Goal: Information Seeking & Learning: Learn about a topic

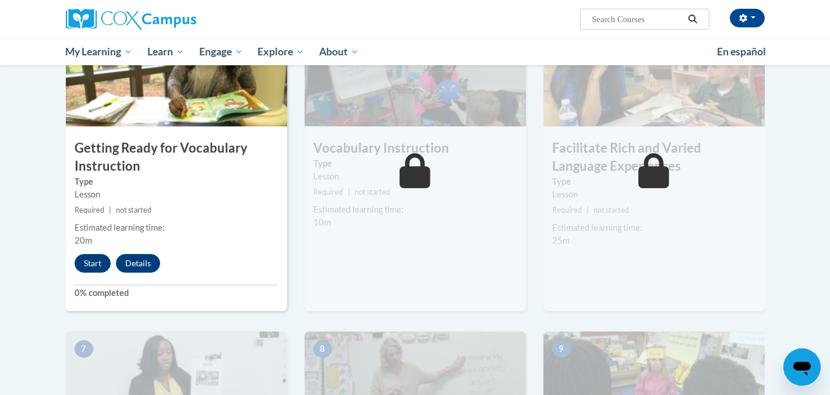
scroll to position [612, 0]
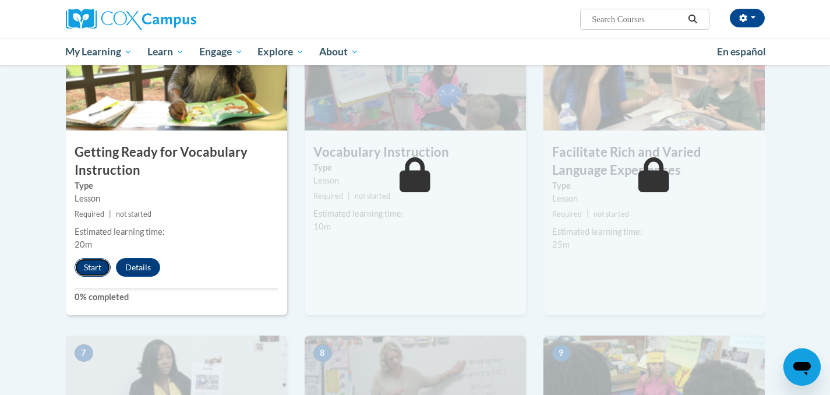
click at [98, 266] on button "Start" at bounding box center [93, 267] width 36 height 19
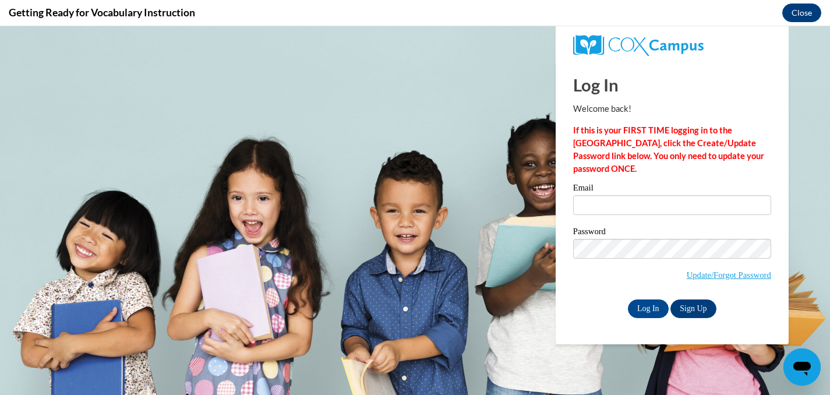
scroll to position [0, 0]
type input "ttevsh@sasd.net"
click at [648, 304] on input "Log In" at bounding box center [648, 308] width 41 height 19
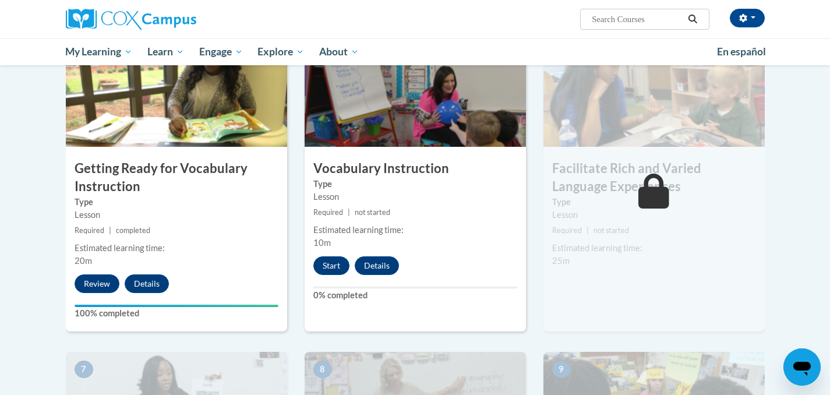
scroll to position [598, 0]
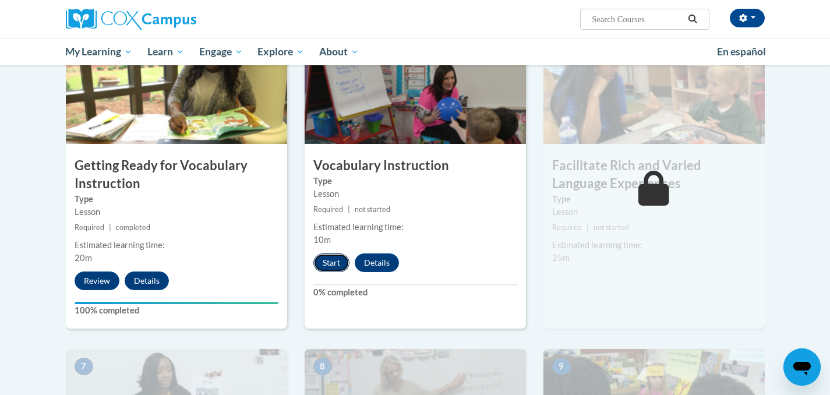
click at [329, 263] on button "Start" at bounding box center [331, 262] width 36 height 19
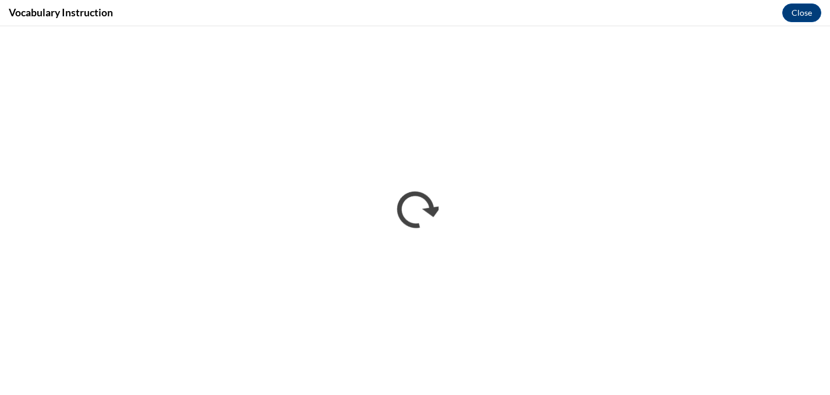
scroll to position [0, 0]
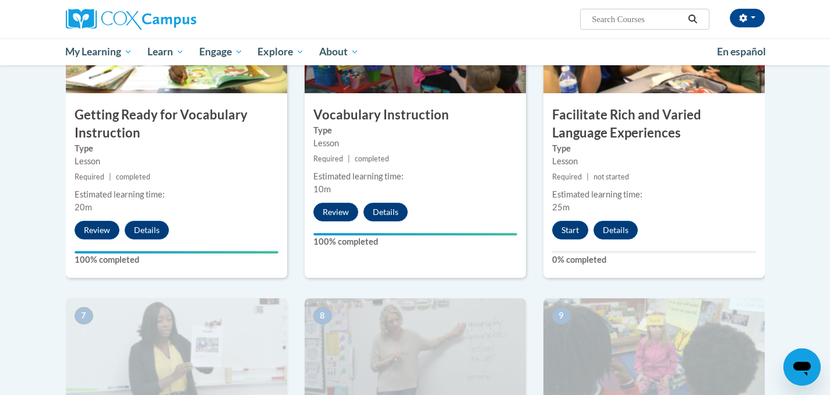
scroll to position [646, 0]
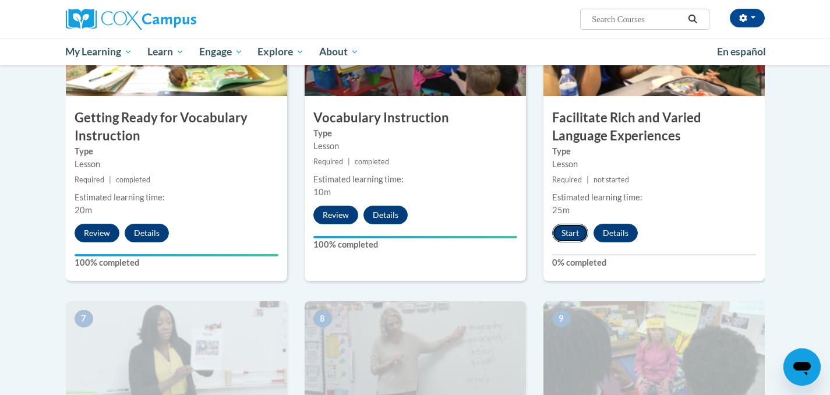
click at [573, 231] on button "Start" at bounding box center [570, 233] width 36 height 19
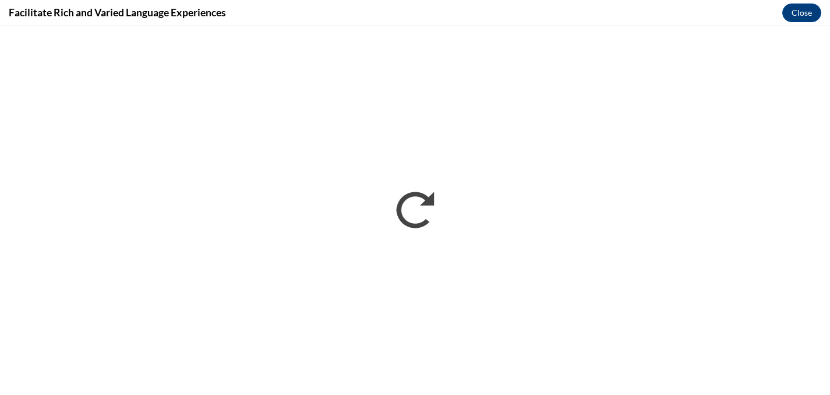
scroll to position [0, 0]
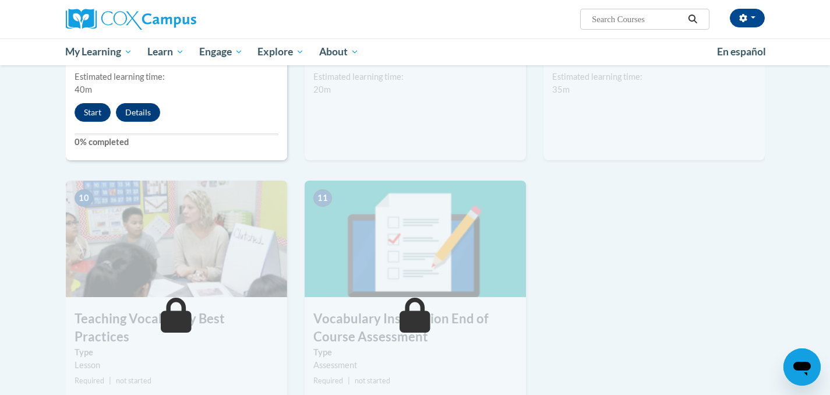
scroll to position [1096, 0]
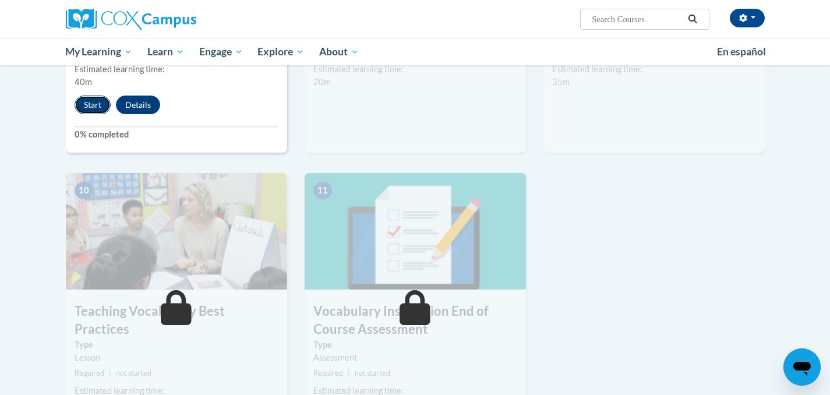
click at [92, 105] on button "Start" at bounding box center [93, 105] width 36 height 19
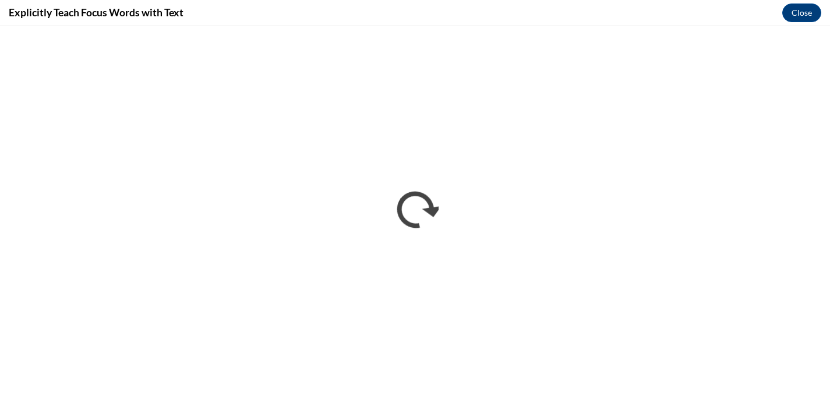
scroll to position [0, 0]
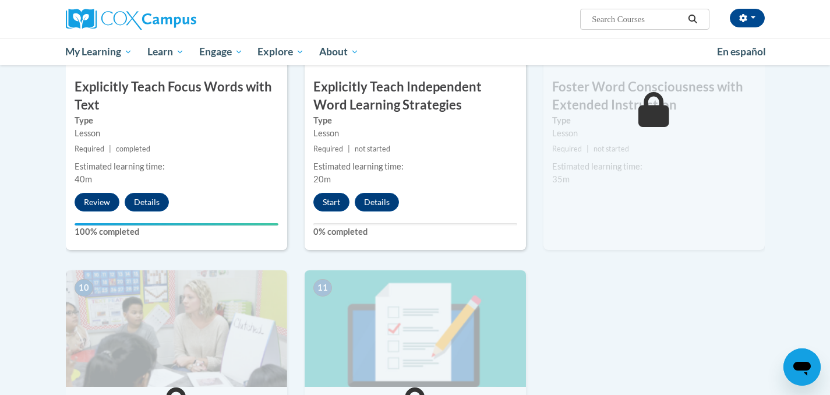
scroll to position [1000, 0]
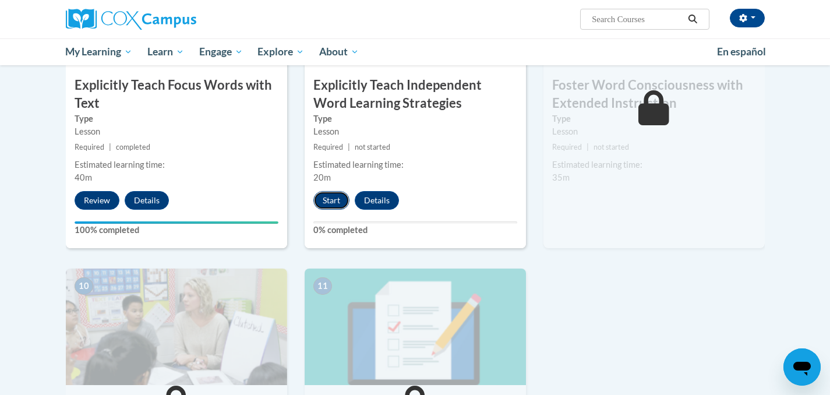
click at [328, 202] on button "Start" at bounding box center [331, 200] width 36 height 19
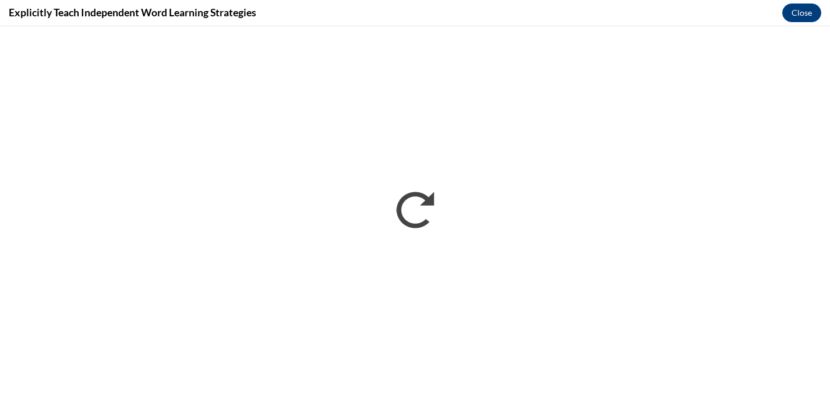
scroll to position [0, 0]
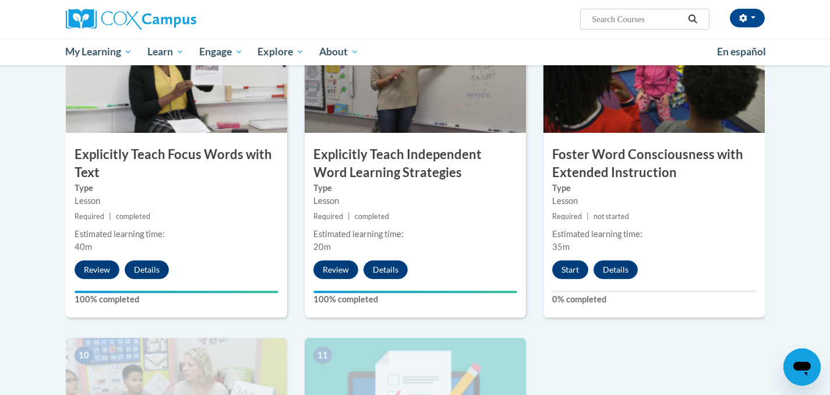
scroll to position [936, 0]
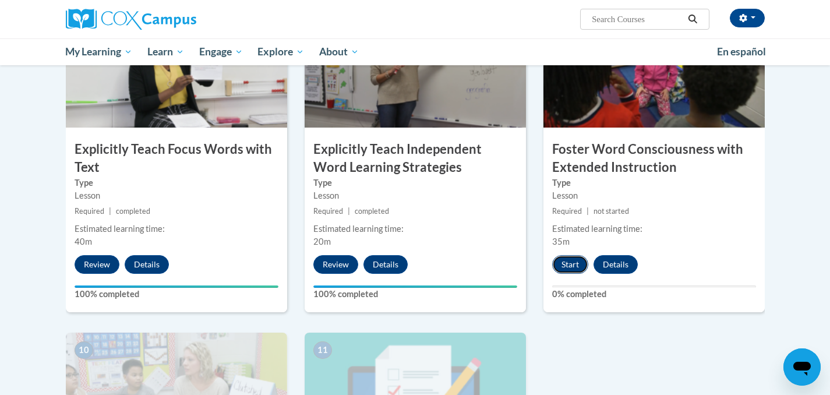
click at [568, 265] on button "Start" at bounding box center [570, 264] width 36 height 19
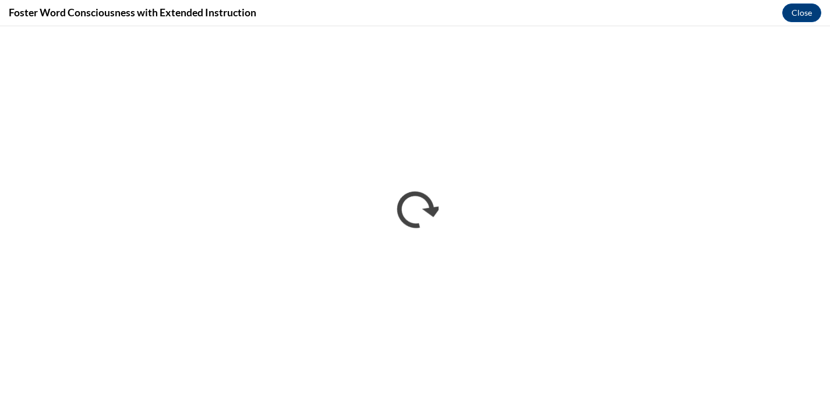
scroll to position [0, 0]
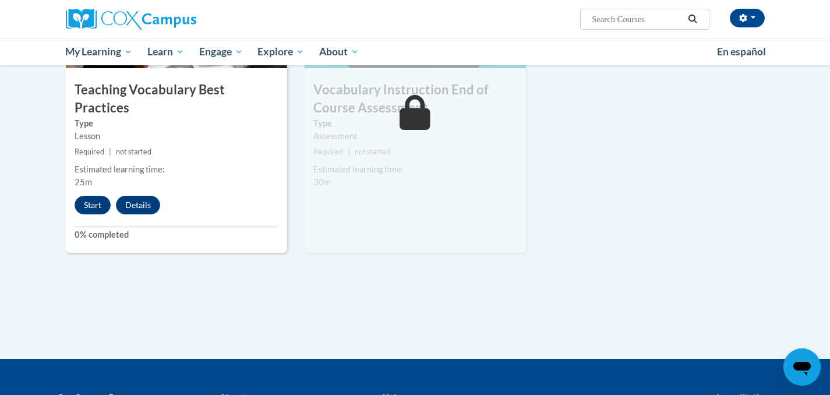
scroll to position [1321, 0]
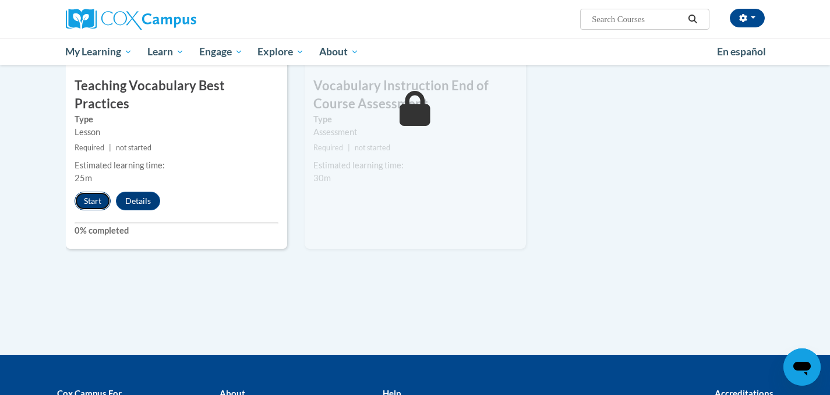
click at [88, 192] on button "Start" at bounding box center [93, 201] width 36 height 19
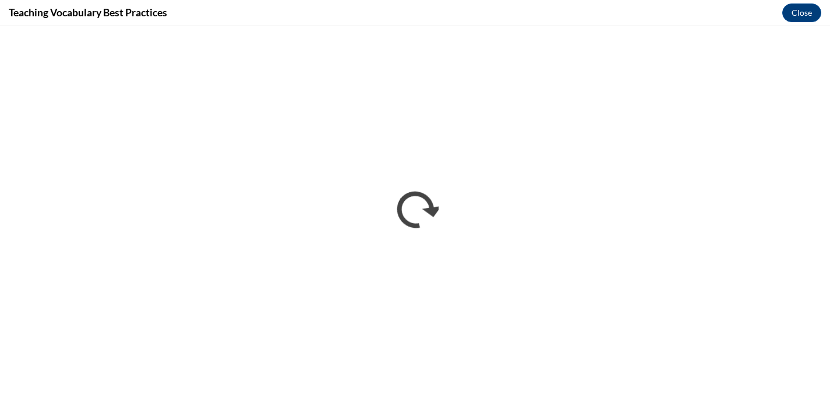
scroll to position [0, 0]
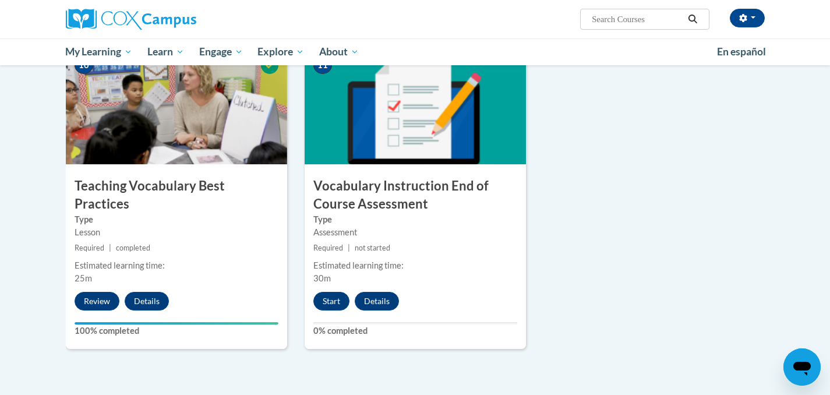
scroll to position [1240, 0]
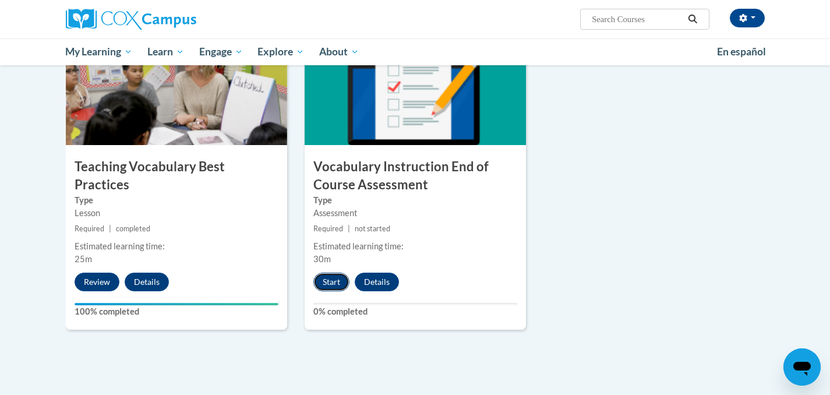
click at [330, 277] on button "Start" at bounding box center [331, 282] width 36 height 19
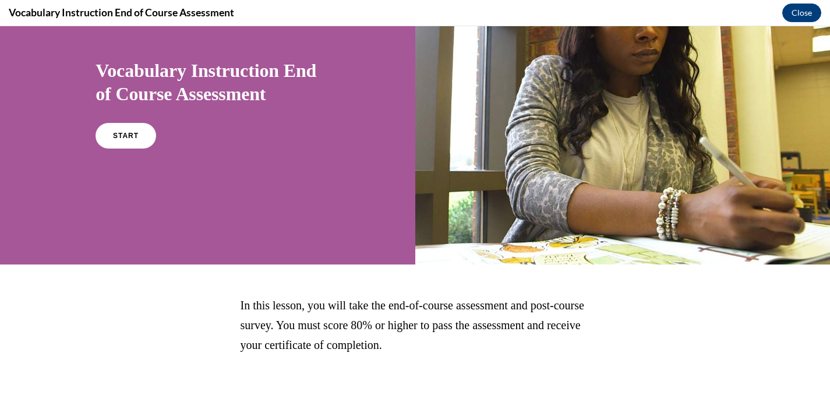
scroll to position [136, 0]
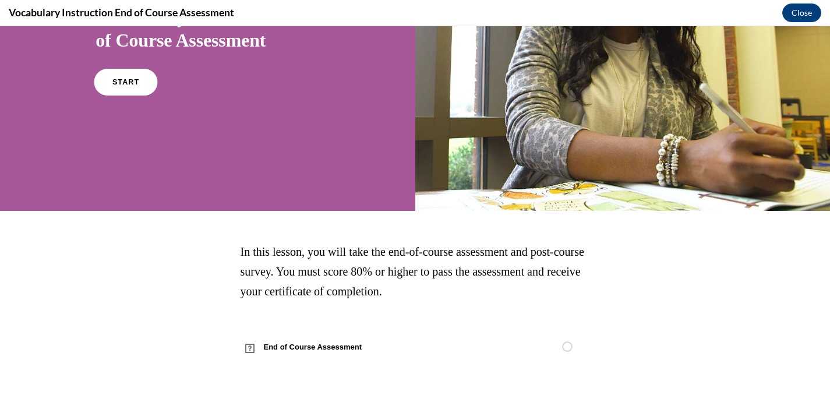
click at [122, 76] on link "START" at bounding box center [126, 82] width 64 height 27
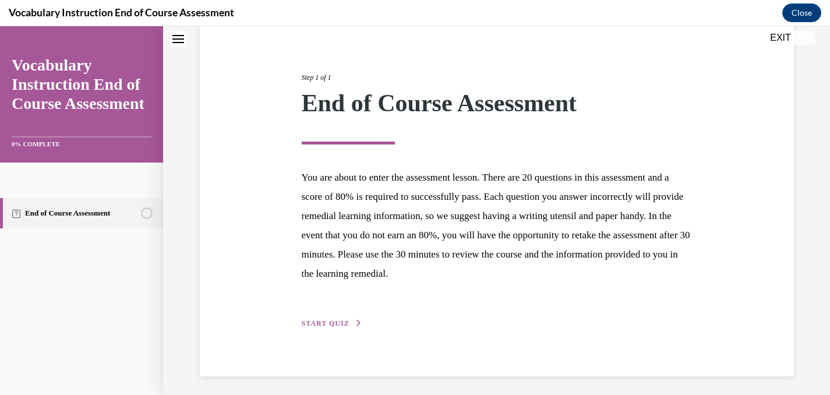
scroll to position [121, 0]
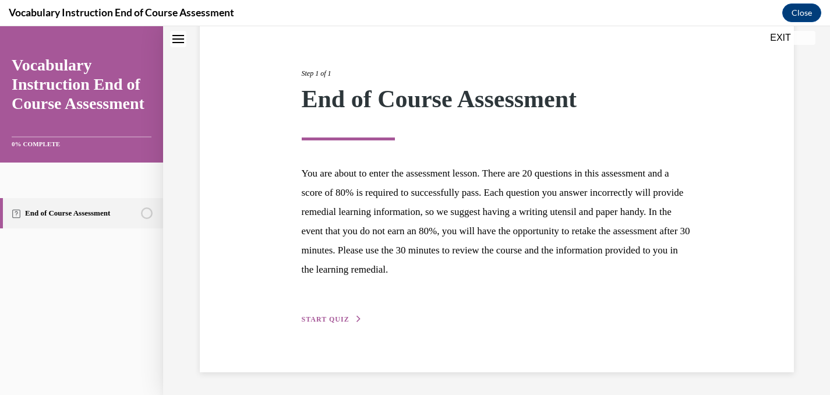
click at [340, 316] on span "START QUIZ" at bounding box center [326, 319] width 48 height 8
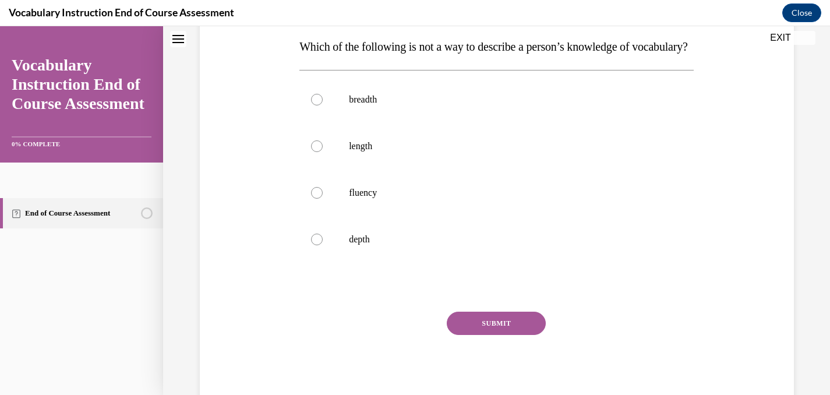
scroll to position [188, 0]
click at [319, 198] on div at bounding box center [317, 192] width 12 height 12
click at [319, 198] on input "fluency" at bounding box center [317, 192] width 12 height 12
radio input "true"
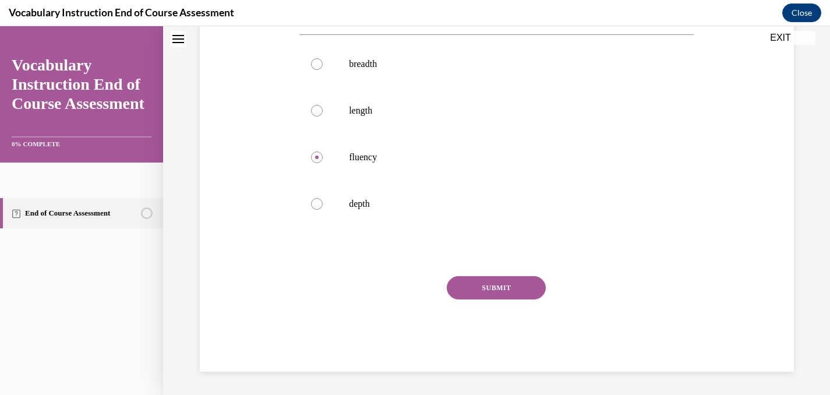
click at [502, 299] on button "SUBMIT" at bounding box center [496, 287] width 99 height 23
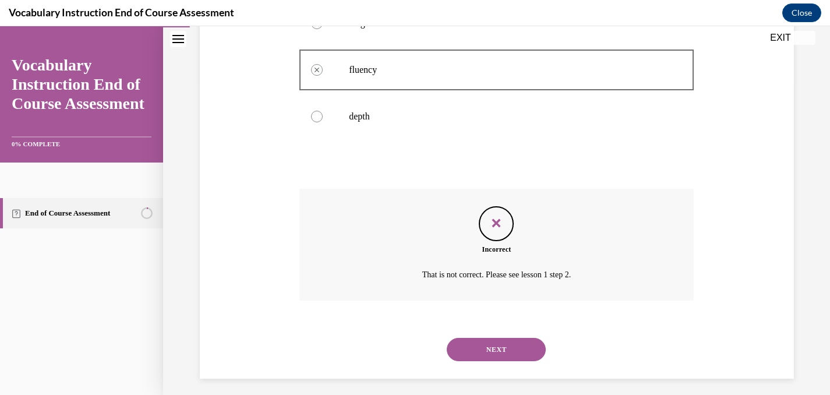
scroll to position [340, 0]
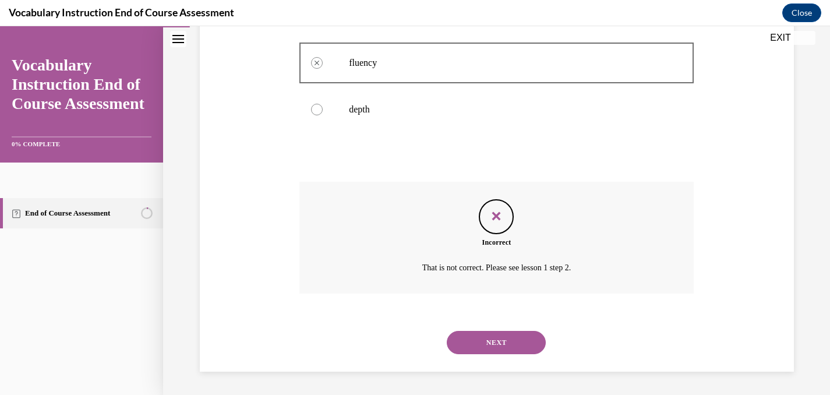
click at [490, 342] on button "NEXT" at bounding box center [496, 342] width 99 height 23
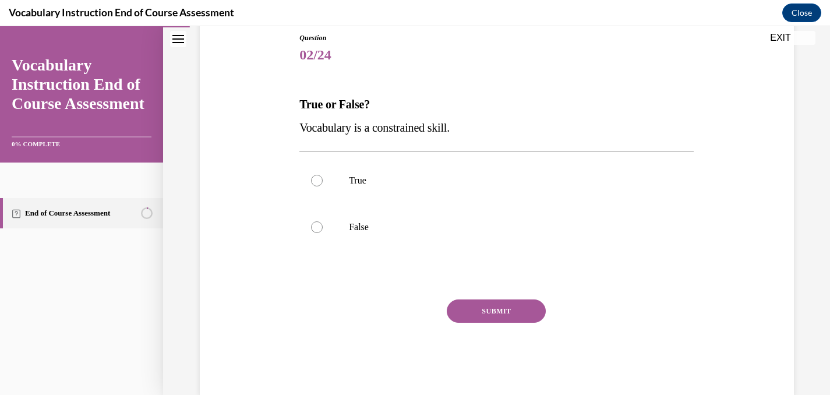
drag, startPoint x: 303, startPoint y: 129, endPoint x: 453, endPoint y: 127, distance: 149.8
click at [450, 127] on span "Vocabulary is a constrained skill." at bounding box center [374, 127] width 150 height 13
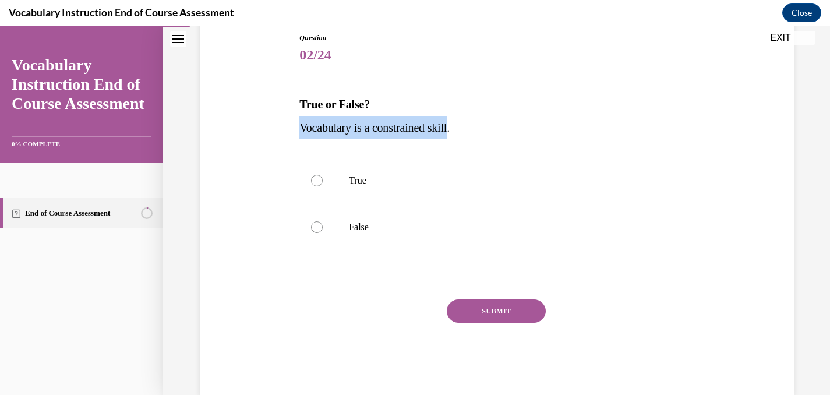
drag, startPoint x: 301, startPoint y: 126, endPoint x: 457, endPoint y: 135, distance: 155.8
click at [457, 135] on p "Vocabulary is a constrained skill." at bounding box center [496, 127] width 394 height 23
copy span "Vocabulary is a constrained skill"
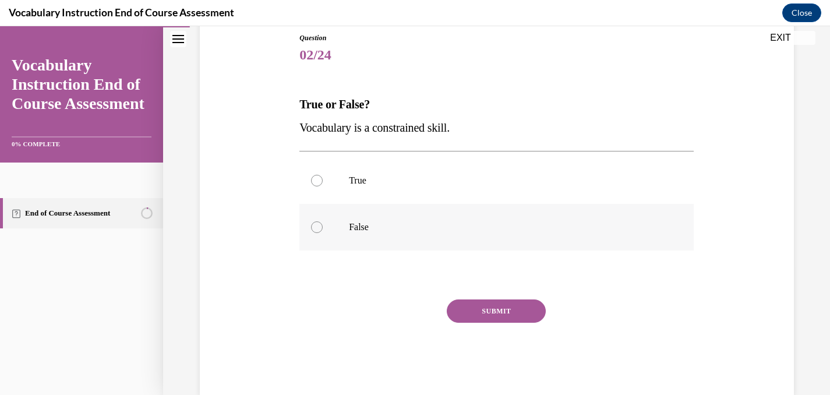
click at [316, 225] on div at bounding box center [317, 227] width 12 height 12
click at [316, 225] on input "False" at bounding box center [317, 227] width 12 height 12
radio input "true"
click at [512, 306] on button "SUBMIT" at bounding box center [496, 310] width 99 height 23
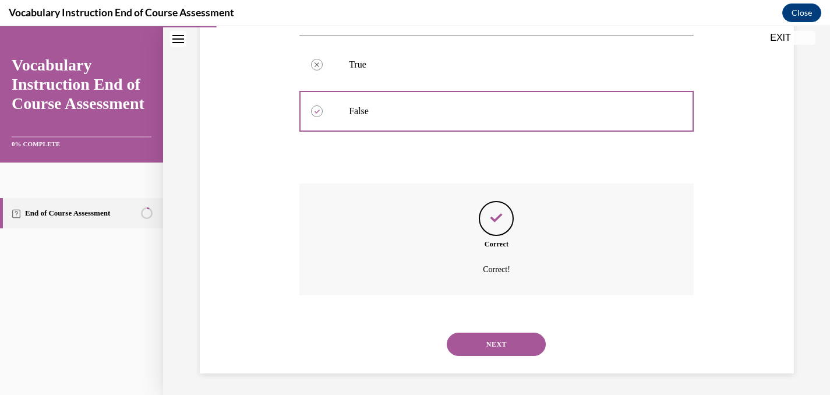
scroll to position [247, 0]
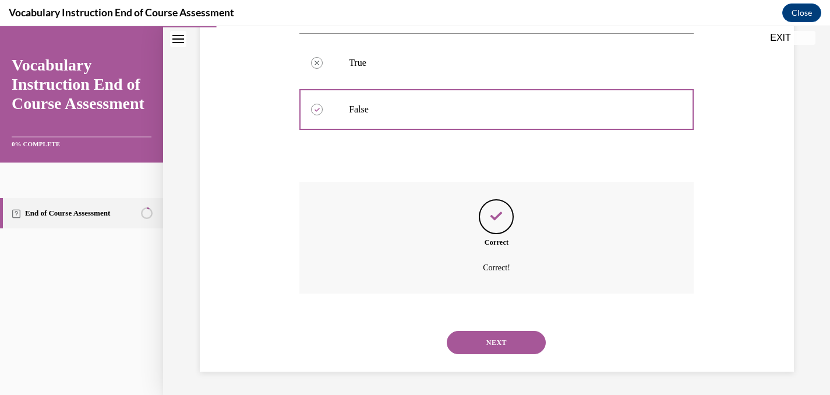
click at [492, 337] on button "NEXT" at bounding box center [496, 342] width 99 height 23
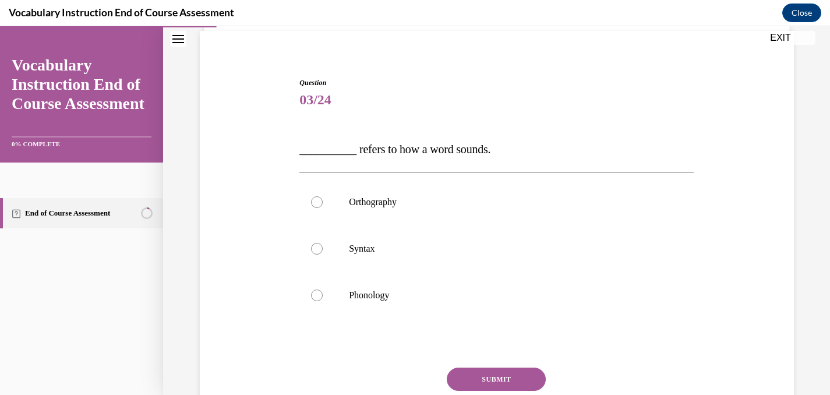
scroll to position [86, 0]
click at [319, 295] on div at bounding box center [317, 294] width 12 height 12
click at [319, 295] on input "Phonology" at bounding box center [317, 294] width 12 height 12
radio input "true"
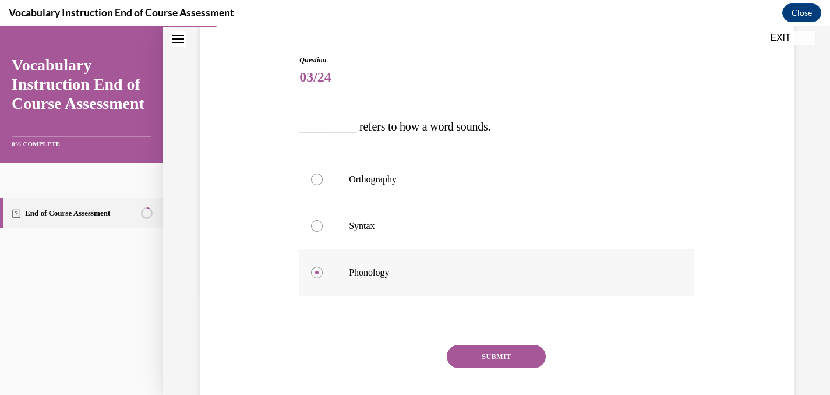
scroll to position [115, 0]
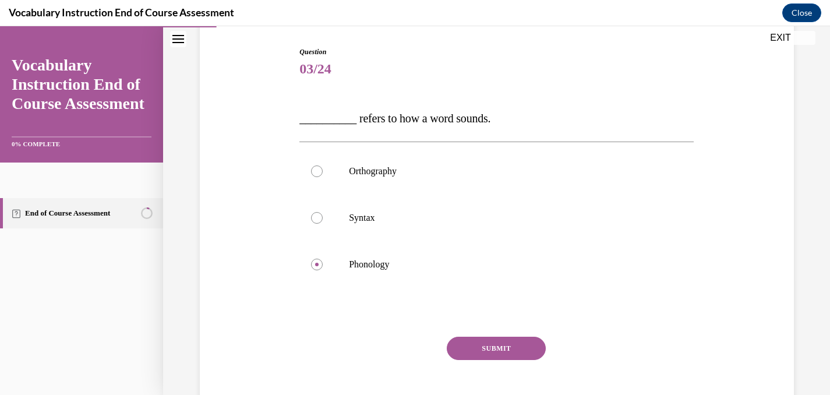
click at [498, 347] on button "SUBMIT" at bounding box center [496, 348] width 99 height 23
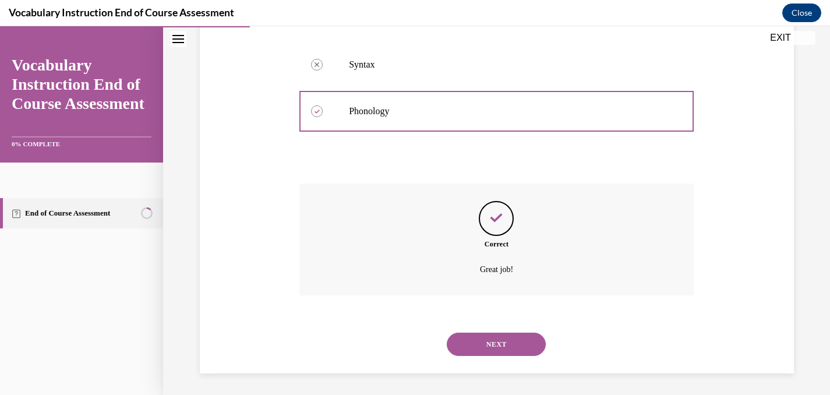
scroll to position [270, 0]
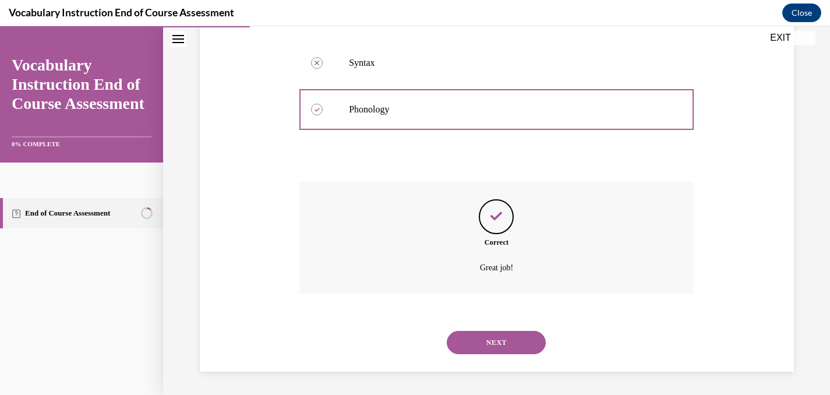
click at [491, 341] on button "NEXT" at bounding box center [496, 342] width 99 height 23
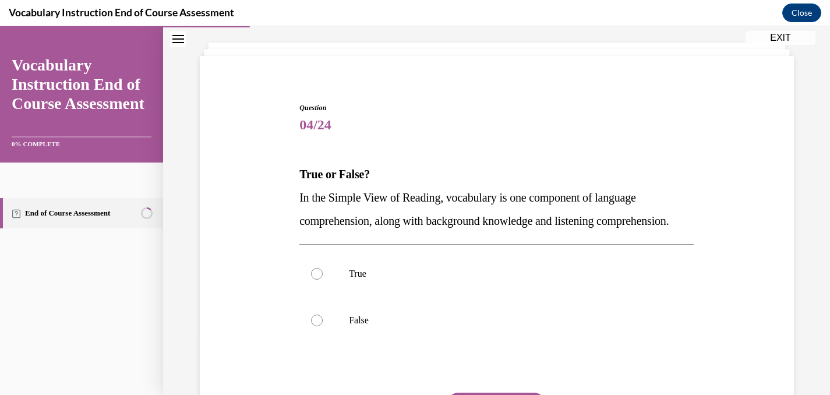
scroll to position [76, 0]
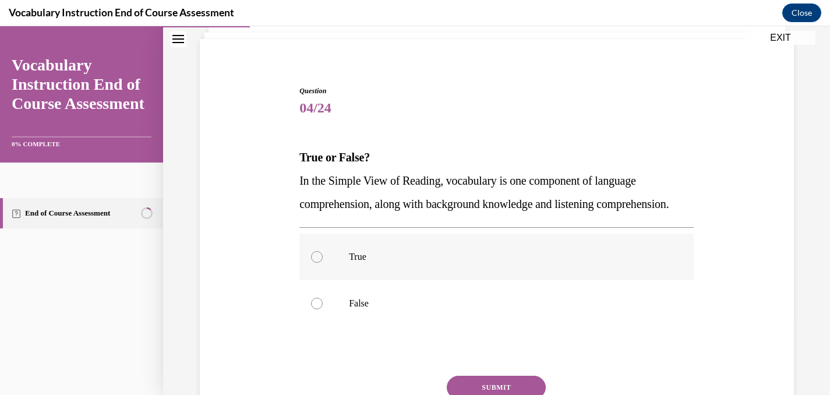
click at [320, 263] on div at bounding box center [317, 257] width 12 height 12
click at [320, 263] on input "True" at bounding box center [317, 257] width 12 height 12
radio input "true"
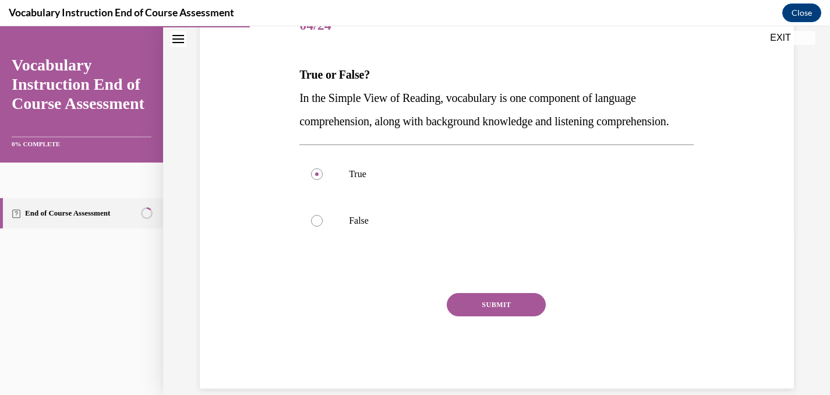
click at [487, 316] on button "SUBMIT" at bounding box center [496, 304] width 99 height 23
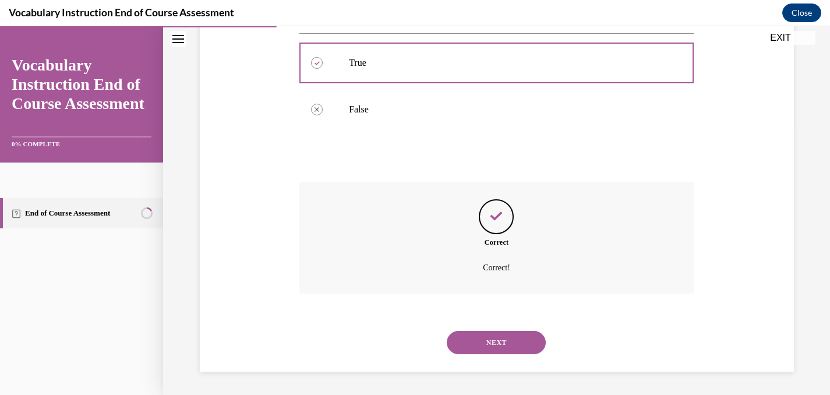
scroll to position [294, 0]
click at [485, 340] on button "NEXT" at bounding box center [496, 342] width 99 height 23
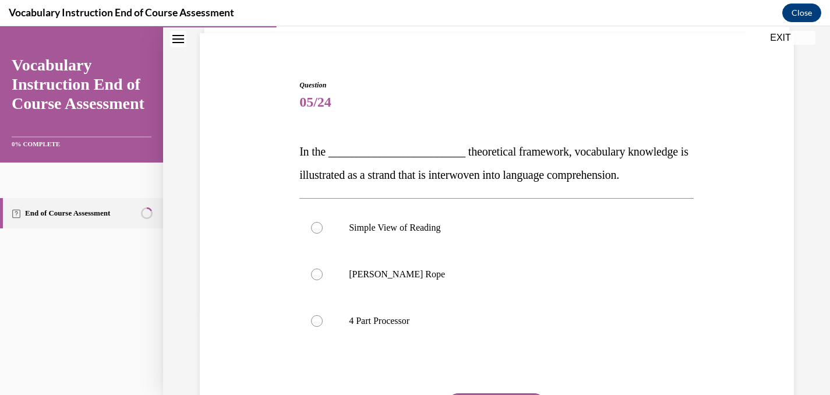
scroll to position [87, 0]
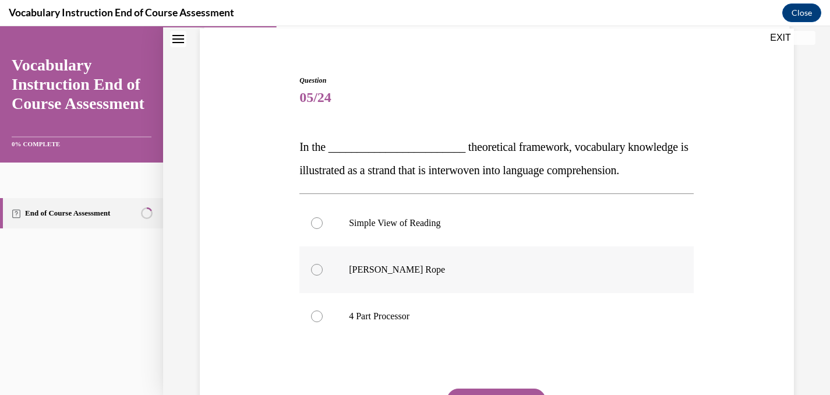
click at [311, 265] on label "Scarborough's Rope" at bounding box center [496, 269] width 394 height 47
click at [311, 265] on input "Scarborough's Rope" at bounding box center [317, 270] width 12 height 12
radio input "true"
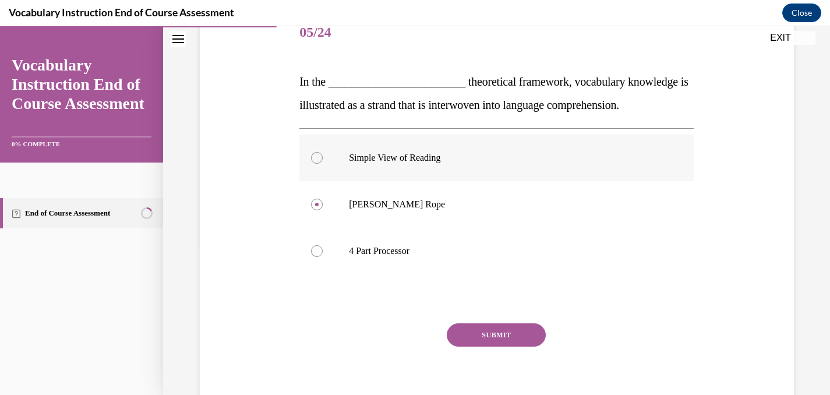
scroll to position [160, 0]
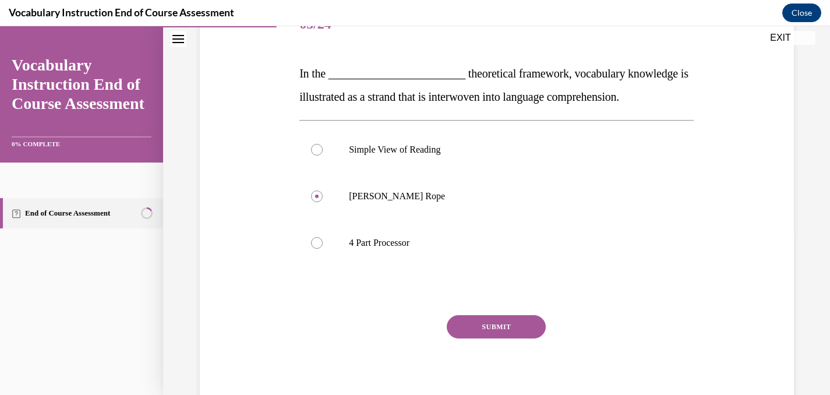
click at [488, 322] on button "SUBMIT" at bounding box center [496, 326] width 99 height 23
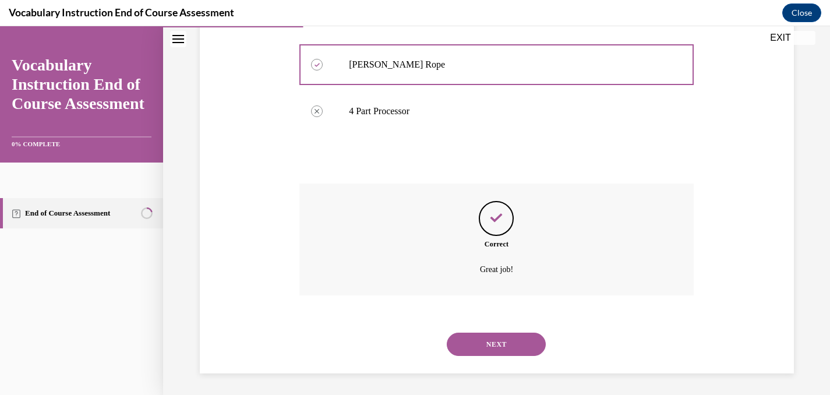
scroll to position [294, 0]
click at [491, 344] on button "NEXT" at bounding box center [496, 342] width 99 height 23
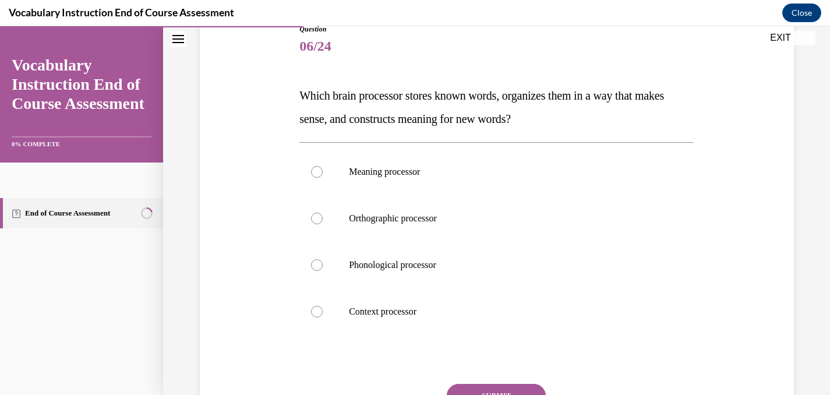
scroll to position [139, 0]
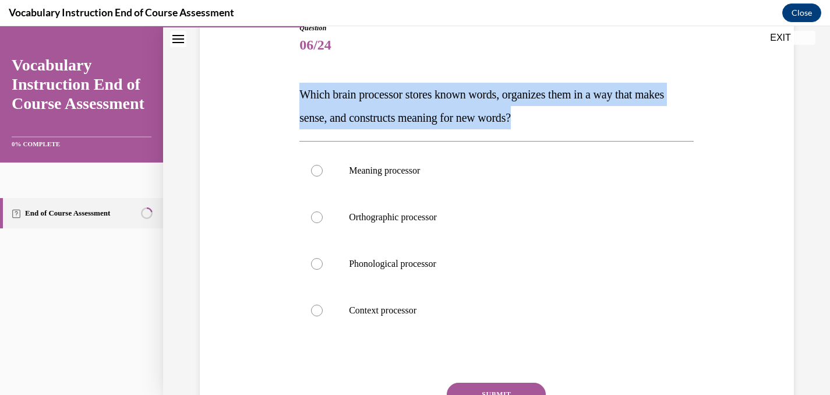
drag, startPoint x: 300, startPoint y: 94, endPoint x: 564, endPoint y: 122, distance: 265.5
click at [564, 122] on span "Which brain processor stores known words, organizes them in a way that makes se…" at bounding box center [481, 106] width 365 height 36
copy span "Which brain processor stores known words, organizes them in a way that makes se…"
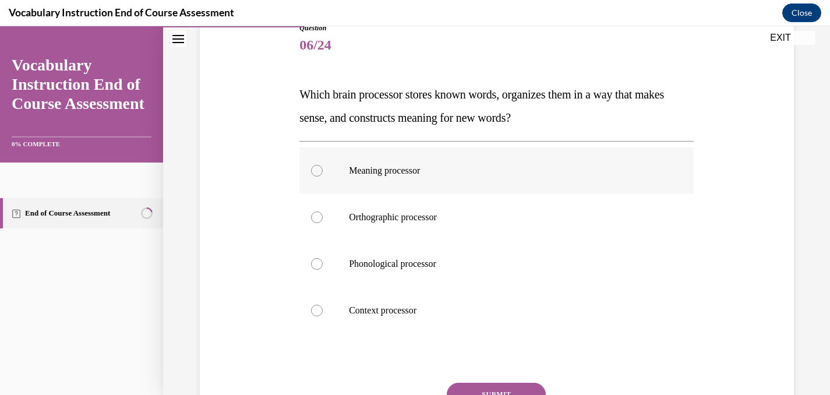
click at [316, 171] on div at bounding box center [317, 171] width 12 height 12
click at [316, 171] on input "Meaning processor" at bounding box center [317, 171] width 12 height 12
radio input "true"
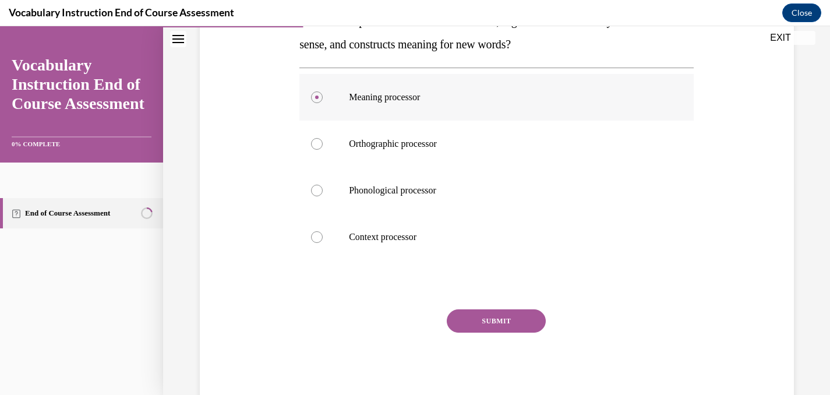
scroll to position [234, 0]
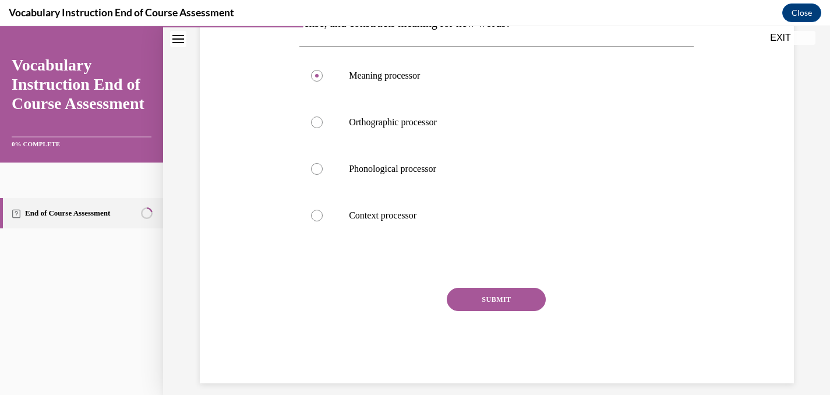
click at [487, 294] on button "SUBMIT" at bounding box center [496, 299] width 99 height 23
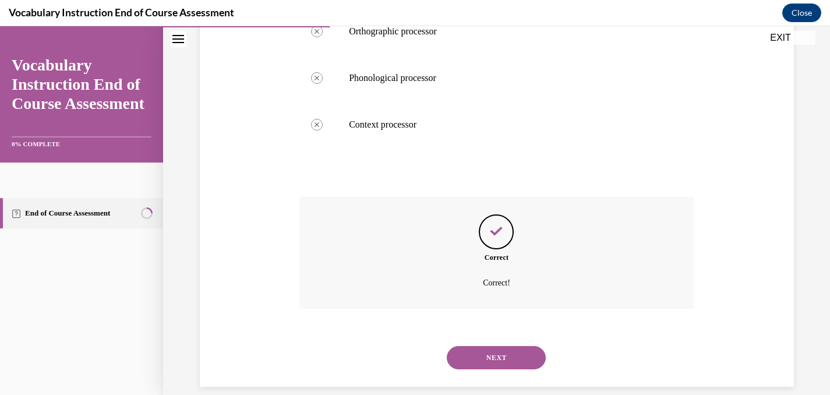
scroll to position [340, 0]
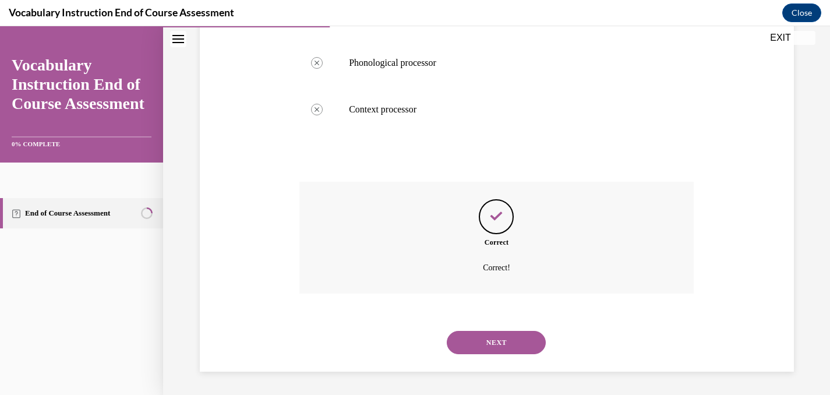
click at [494, 338] on button "NEXT" at bounding box center [496, 342] width 99 height 23
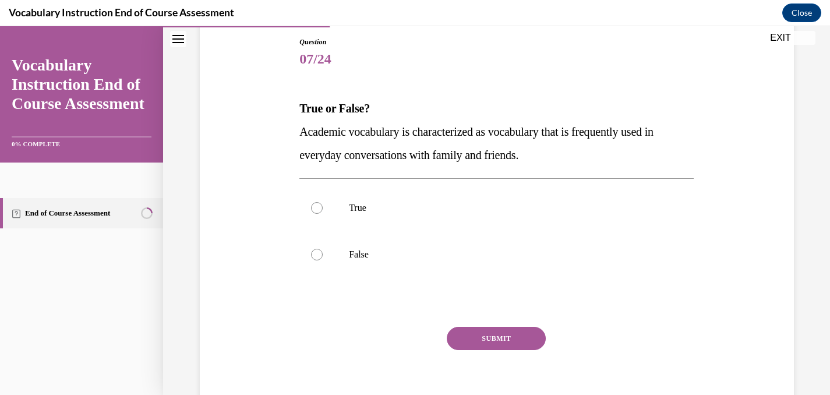
scroll to position [126, 0]
click at [319, 256] on div at bounding box center [317, 254] width 12 height 12
click at [319, 256] on input "False" at bounding box center [317, 254] width 12 height 12
radio input "true"
click at [494, 336] on button "SUBMIT" at bounding box center [496, 337] width 99 height 23
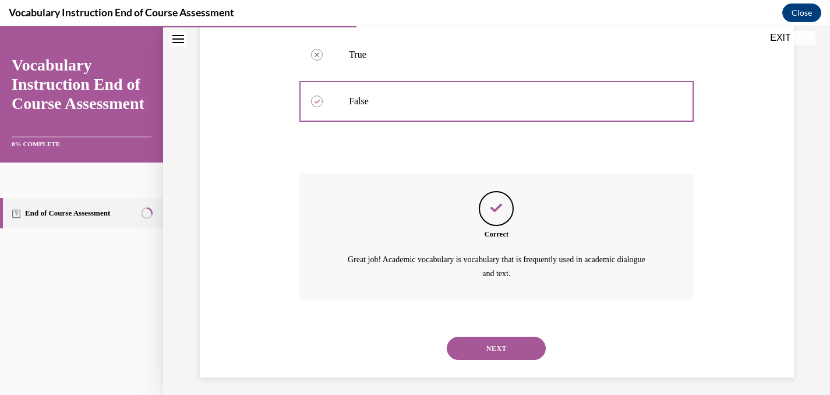
scroll to position [284, 0]
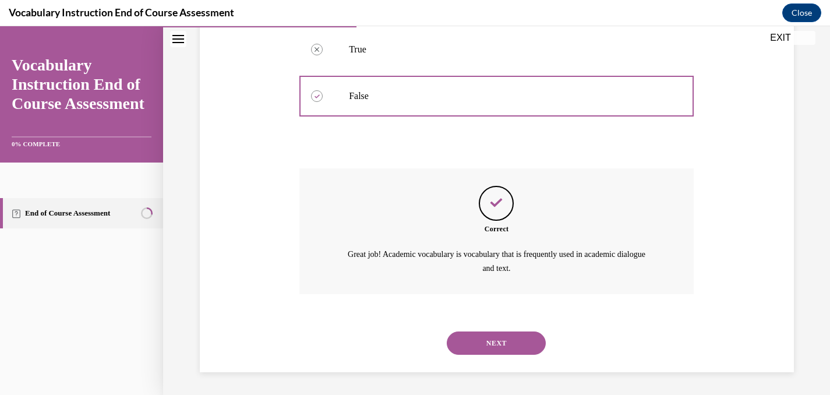
click at [487, 336] on button "NEXT" at bounding box center [496, 343] width 99 height 23
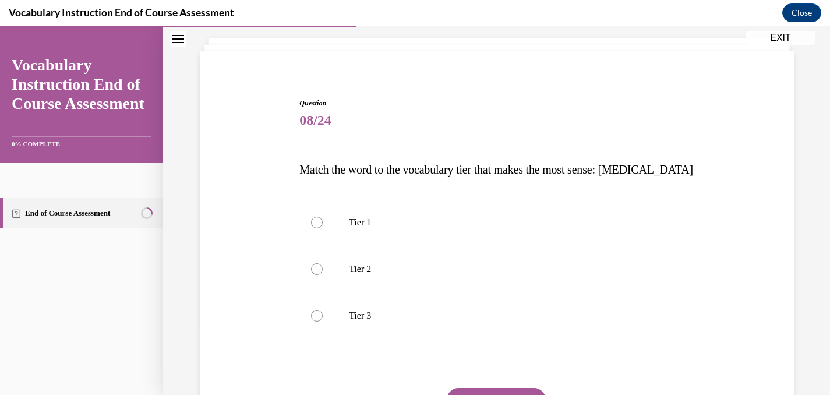
scroll to position [69, 0]
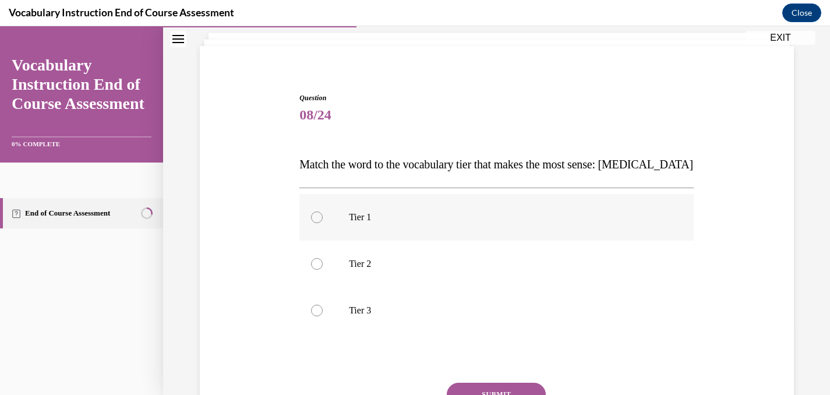
click at [318, 219] on div at bounding box center [317, 218] width 12 height 12
click at [318, 219] on input "Tier 1" at bounding box center [317, 218] width 12 height 12
radio input "true"
click at [318, 217] on circle at bounding box center [316, 217] width 3 height 3
click at [318, 217] on input "Tier 1" at bounding box center [317, 218] width 12 height 12
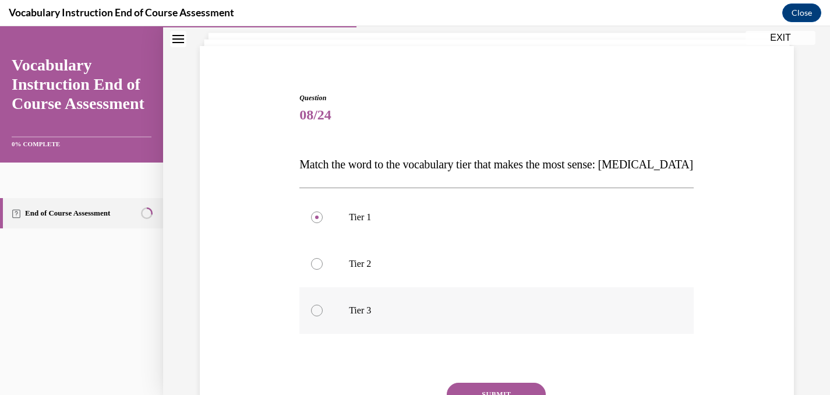
click at [319, 311] on div at bounding box center [317, 311] width 12 height 12
click at [319, 311] on input "Tier 3" at bounding box center [317, 311] width 12 height 12
radio input "true"
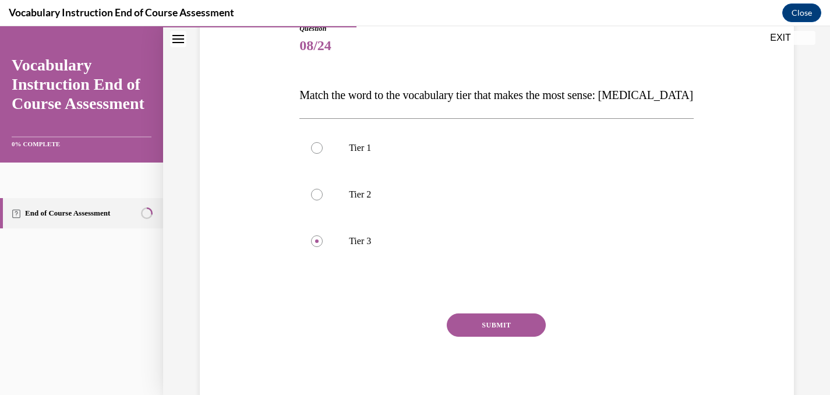
click at [513, 325] on button "SUBMIT" at bounding box center [496, 324] width 99 height 23
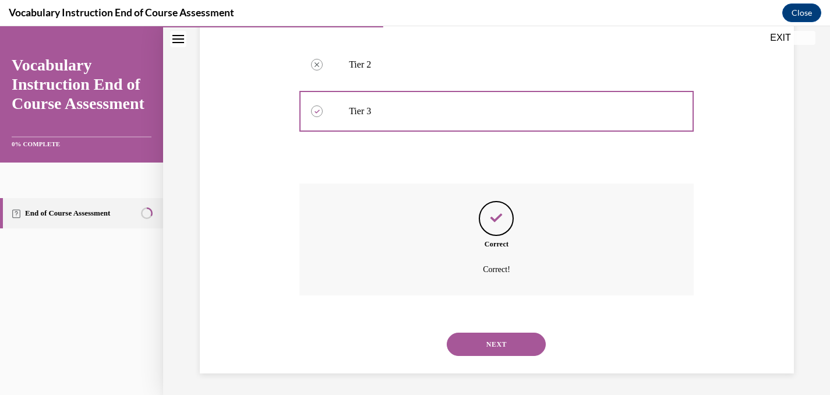
scroll to position [270, 0]
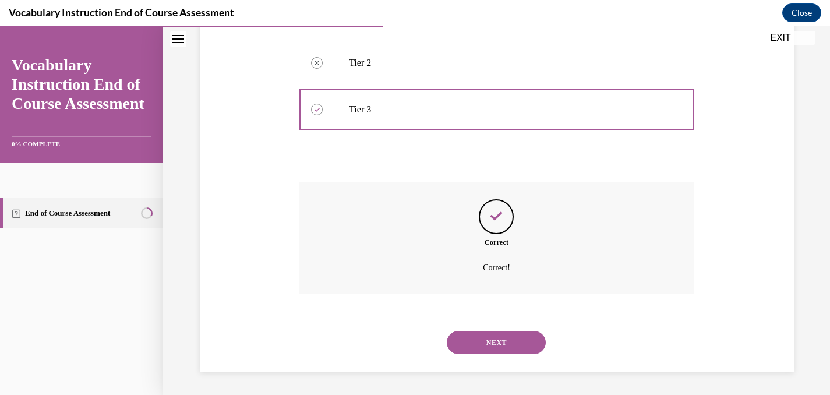
click at [506, 345] on button "NEXT" at bounding box center [496, 342] width 99 height 23
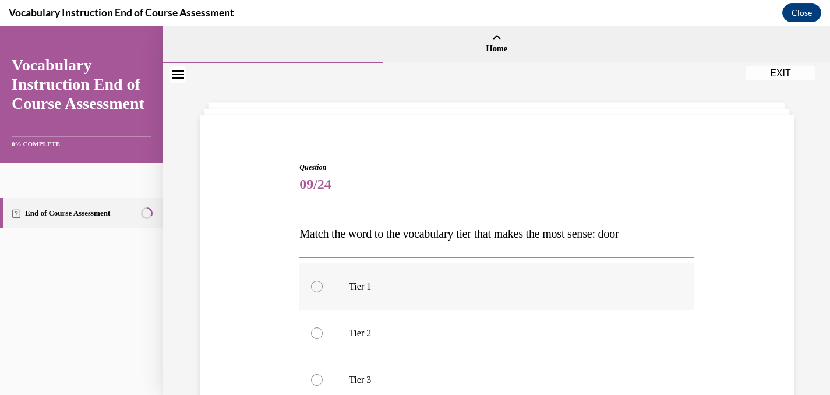
click at [322, 285] on div at bounding box center [317, 287] width 12 height 12
click at [322, 285] on input "Tier 1" at bounding box center [317, 287] width 12 height 12
radio input "true"
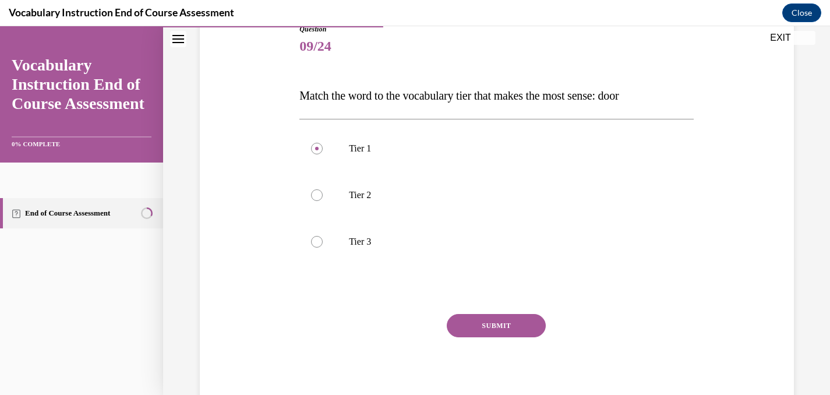
scroll to position [158, 0]
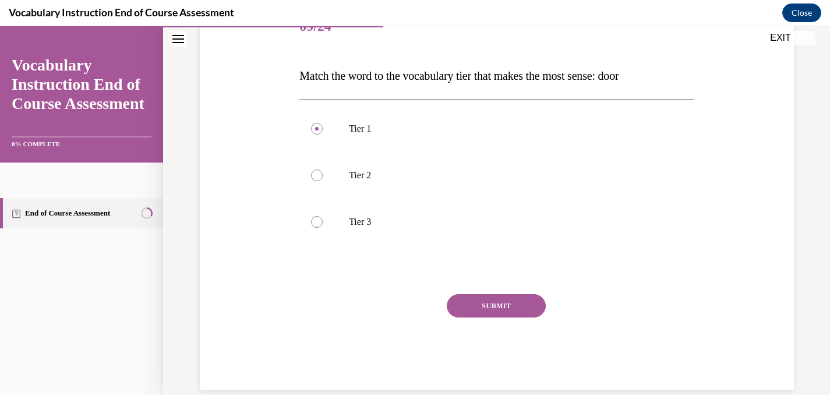
click at [482, 304] on button "SUBMIT" at bounding box center [496, 305] width 99 height 23
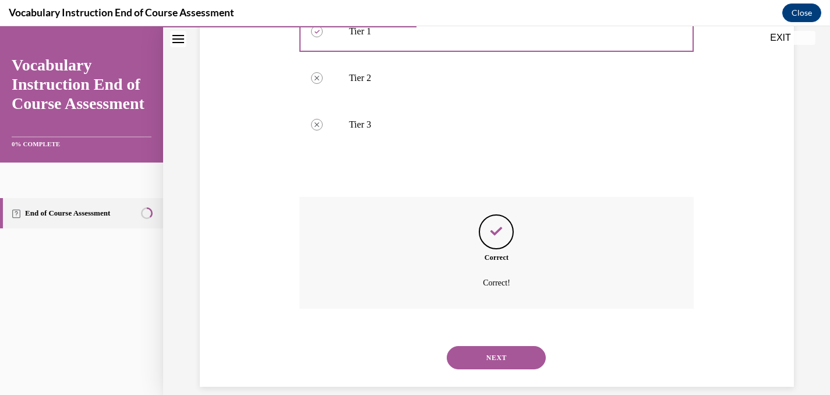
scroll to position [270, 0]
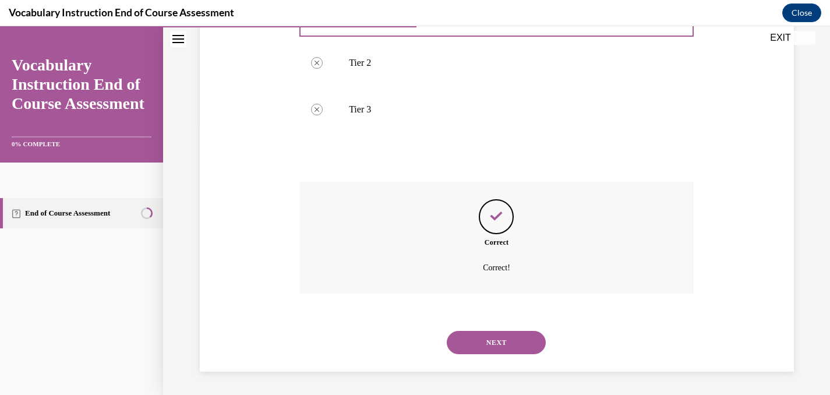
click at [480, 333] on button "NEXT" at bounding box center [496, 342] width 99 height 23
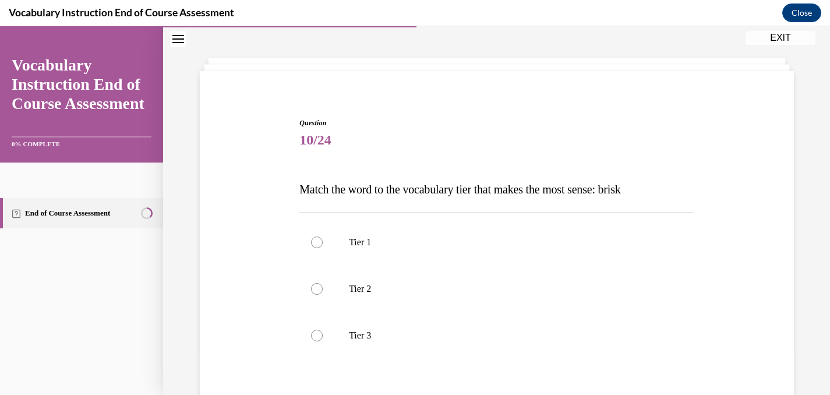
scroll to position [47, 0]
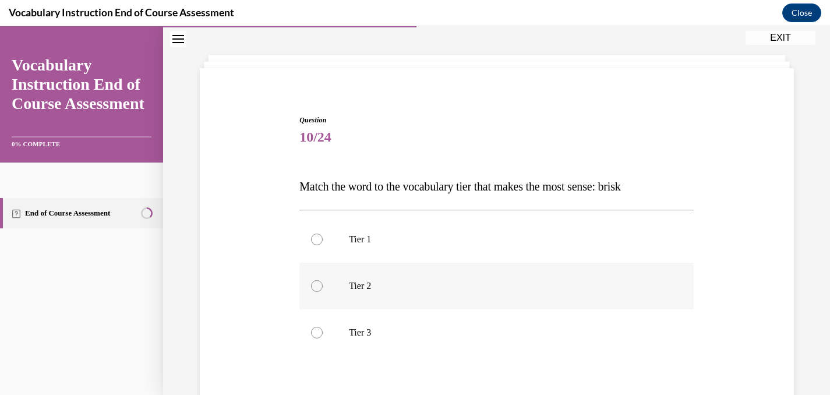
click at [318, 283] on div at bounding box center [317, 286] width 12 height 12
click at [318, 283] on input "Tier 2" at bounding box center [317, 286] width 12 height 12
radio input "true"
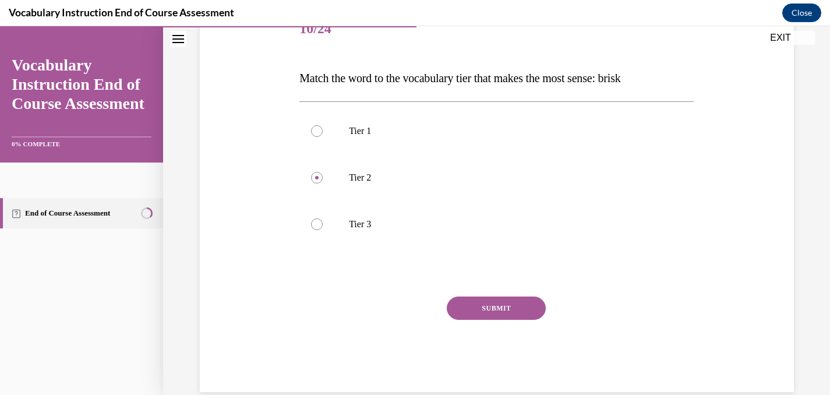
click at [482, 308] on button "SUBMIT" at bounding box center [496, 308] width 99 height 23
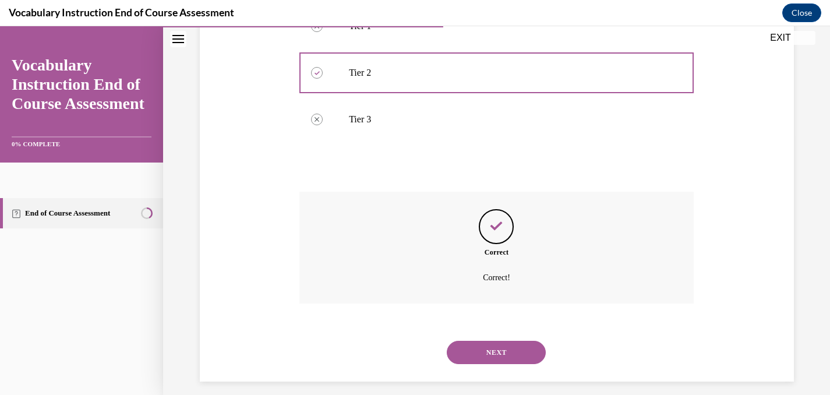
scroll to position [270, 0]
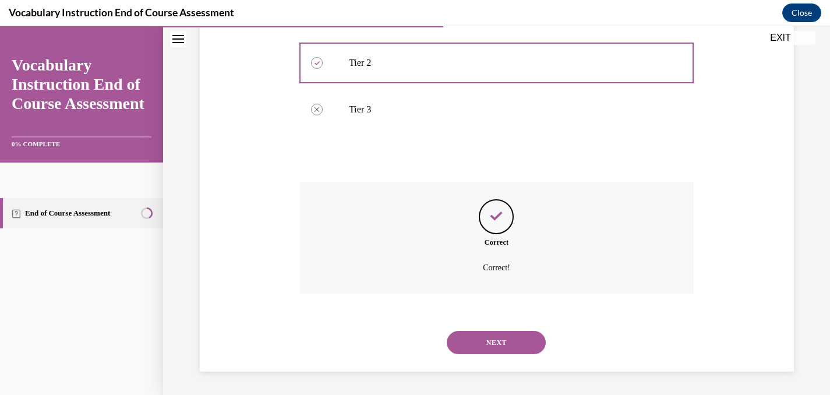
click at [488, 339] on button "NEXT" at bounding box center [496, 342] width 99 height 23
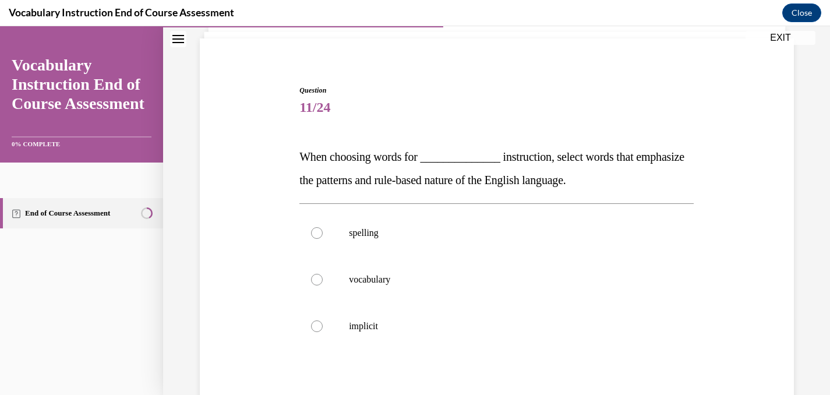
scroll to position [81, 0]
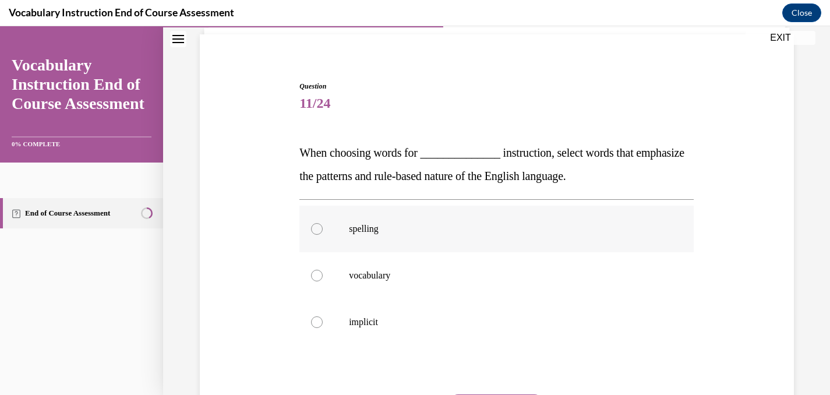
click at [316, 230] on div at bounding box center [317, 229] width 12 height 12
click at [316, 230] on input "spelling" at bounding box center [317, 229] width 12 height 12
radio input "true"
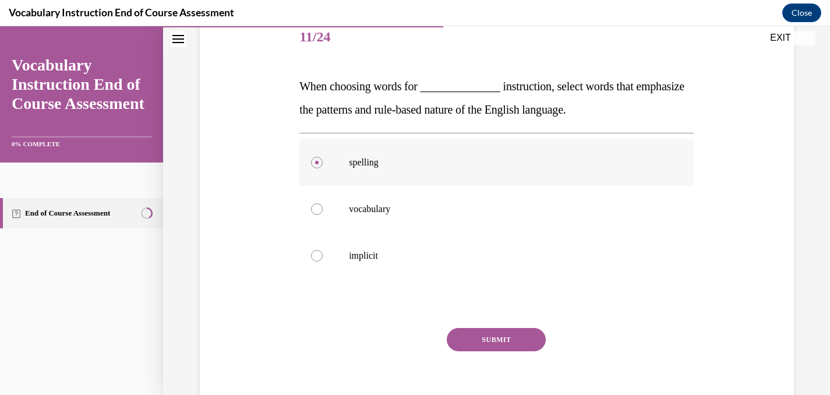
scroll to position [187, 0]
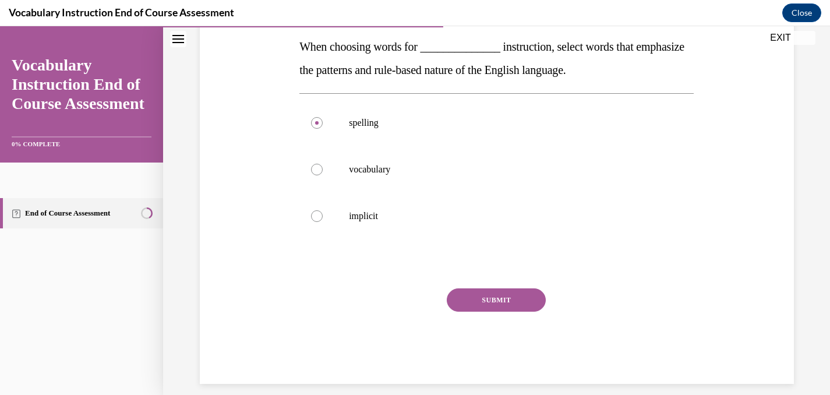
click at [495, 297] on button "SUBMIT" at bounding box center [496, 299] width 99 height 23
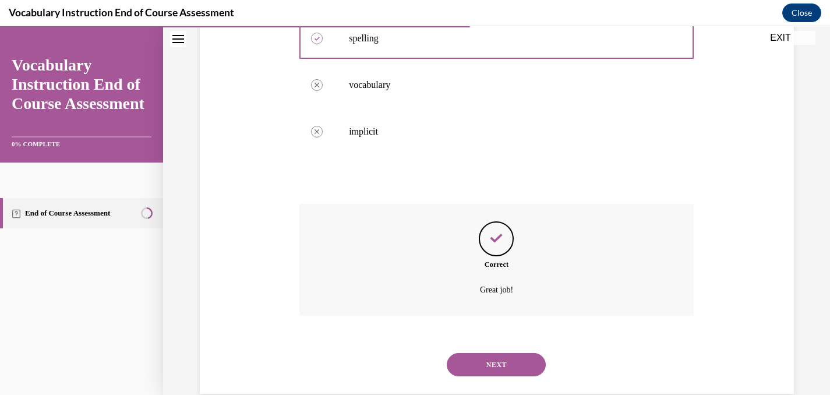
scroll to position [294, 0]
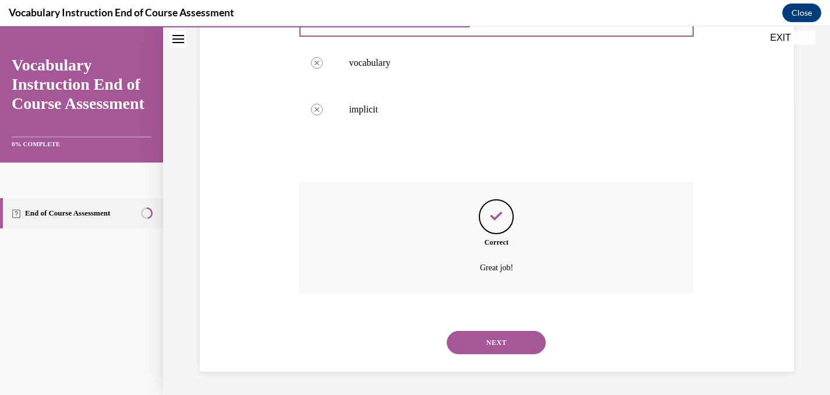
click at [495, 342] on button "NEXT" at bounding box center [496, 342] width 99 height 23
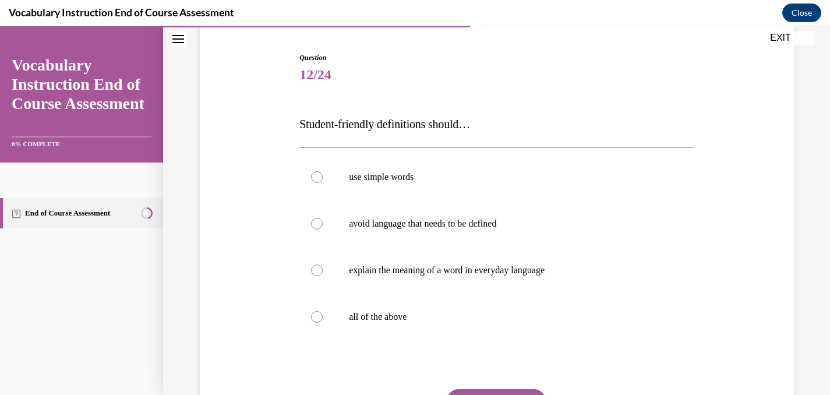
scroll to position [112, 0]
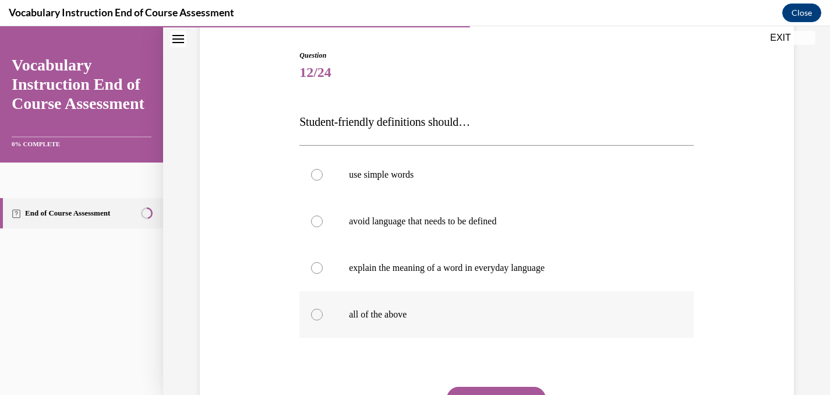
click at [318, 316] on div at bounding box center [317, 315] width 12 height 12
click at [318, 316] on input "all of the above" at bounding box center [317, 315] width 12 height 12
radio input "true"
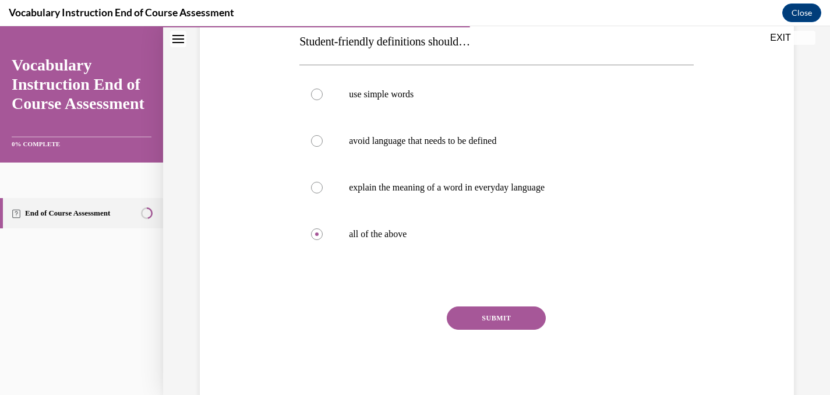
click at [524, 312] on button "SUBMIT" at bounding box center [496, 317] width 99 height 23
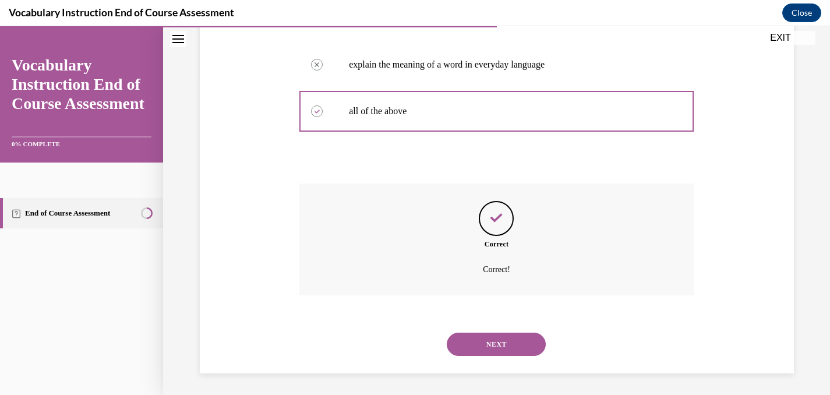
scroll to position [317, 0]
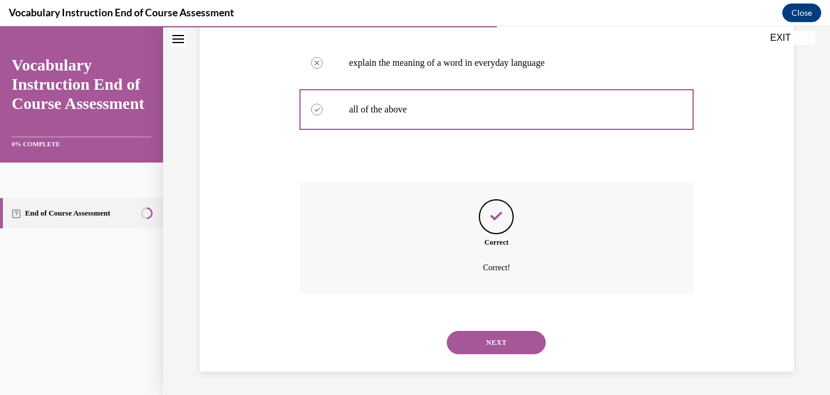
click at [500, 341] on button "NEXT" at bounding box center [496, 342] width 99 height 23
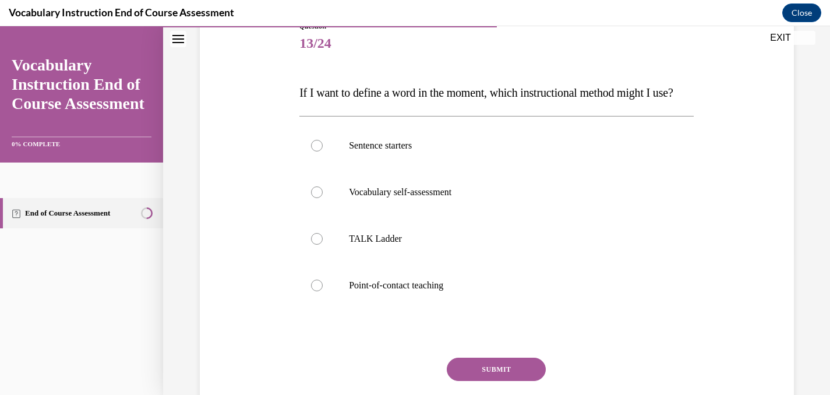
scroll to position [142, 0]
click at [316, 290] on div at bounding box center [317, 285] width 12 height 12
click at [316, 290] on input "Point-of-contact teaching" at bounding box center [317, 285] width 12 height 12
radio input "true"
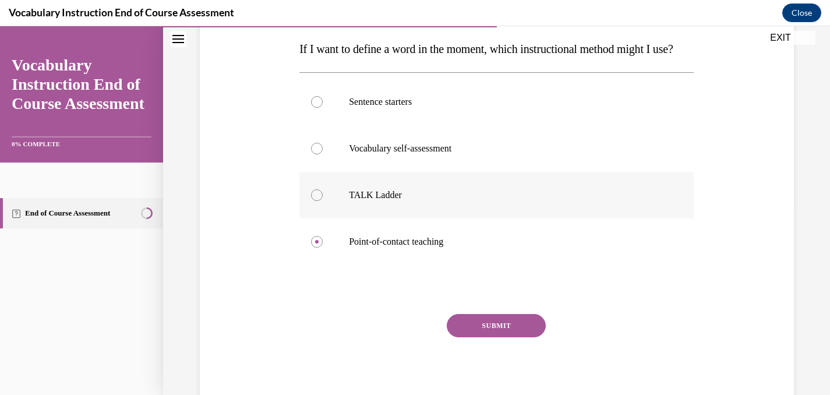
scroll to position [198, 0]
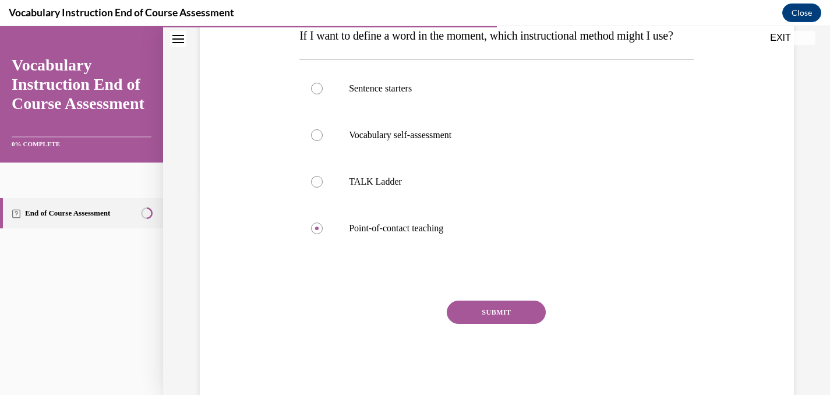
click at [519, 324] on button "SUBMIT" at bounding box center [496, 312] width 99 height 23
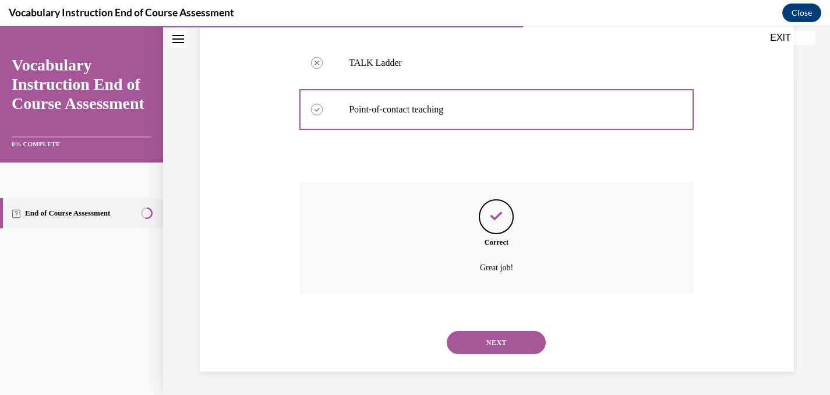
scroll to position [340, 0]
click at [514, 342] on button "NEXT" at bounding box center [496, 342] width 99 height 23
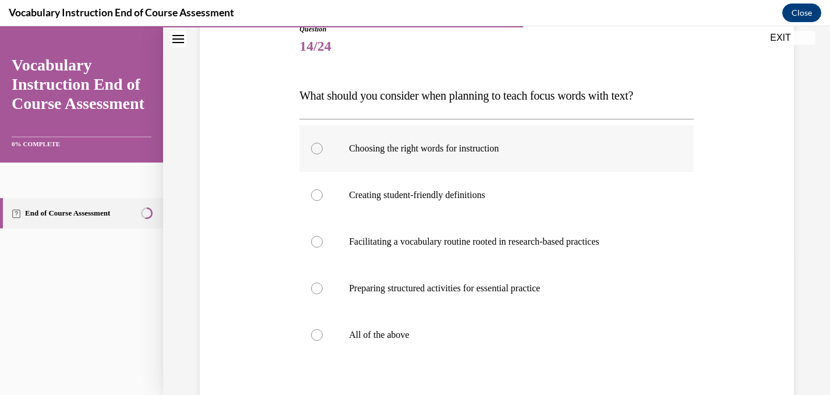
scroll to position [151, 0]
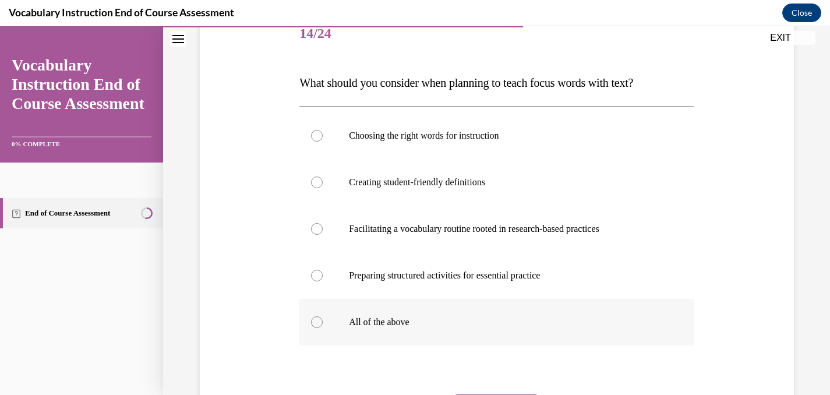
click at [315, 320] on div at bounding box center [317, 322] width 12 height 12
click at [315, 320] on input "All of the above" at bounding box center [317, 322] width 12 height 12
radio input "true"
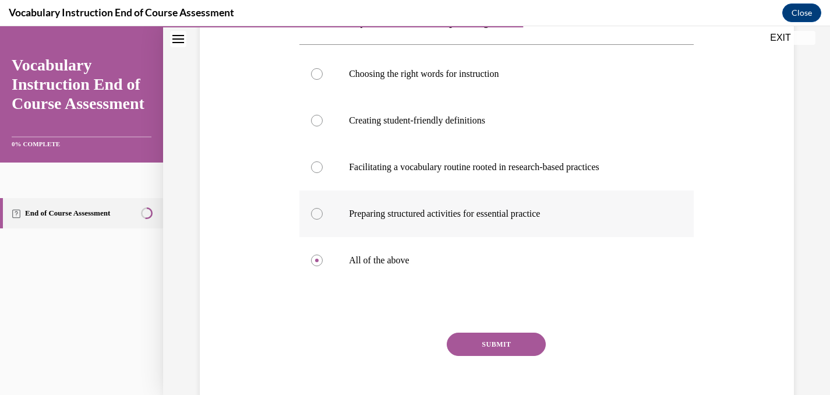
scroll to position [218, 0]
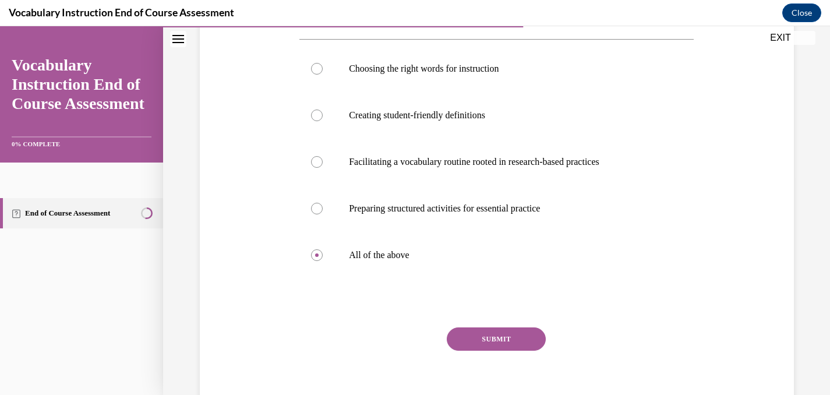
click at [505, 333] on button "SUBMIT" at bounding box center [496, 338] width 99 height 23
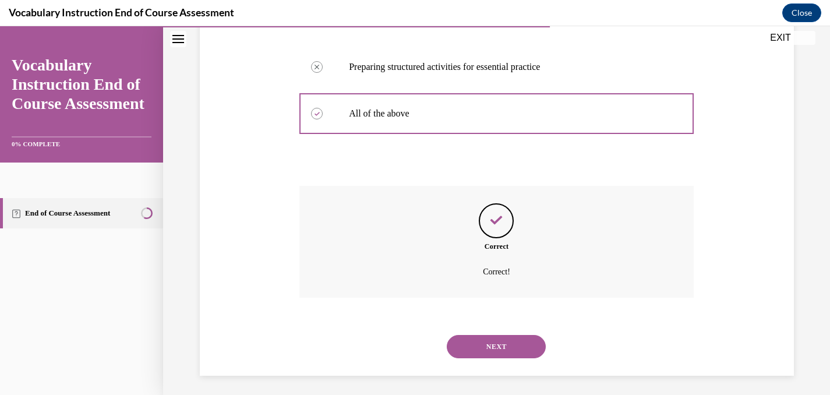
scroll to position [364, 0]
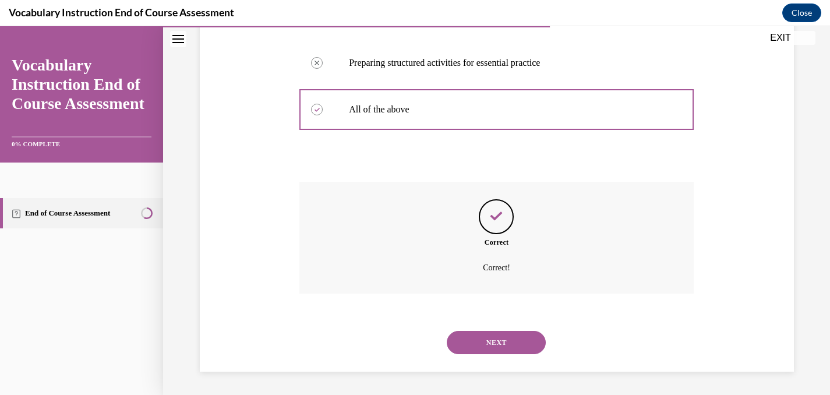
click at [502, 338] on button "NEXT" at bounding box center [496, 342] width 99 height 23
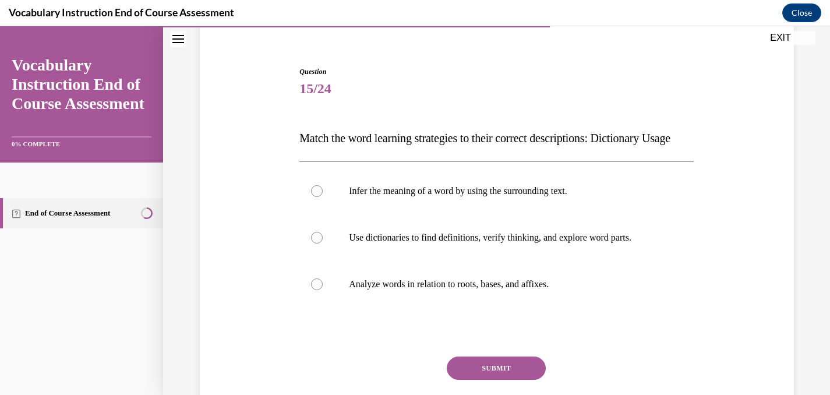
scroll to position [98, 0]
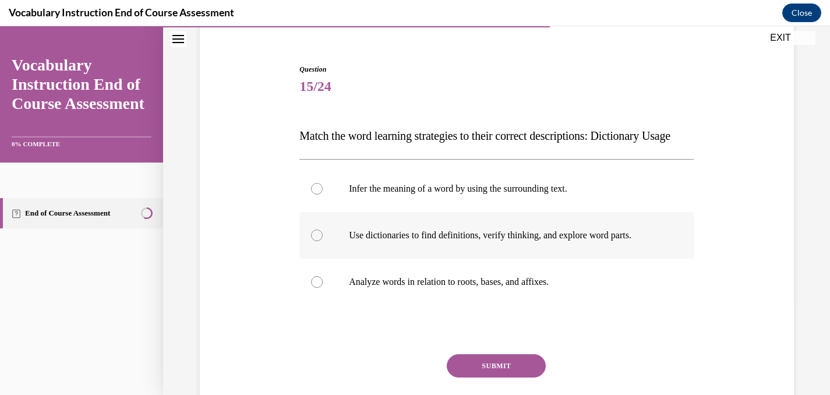
click at [315, 241] on div at bounding box center [317, 236] width 12 height 12
click at [315, 241] on input "Use dictionaries to find definitions, verify thinking, and explore word parts." at bounding box center [317, 236] width 12 height 12
radio input "true"
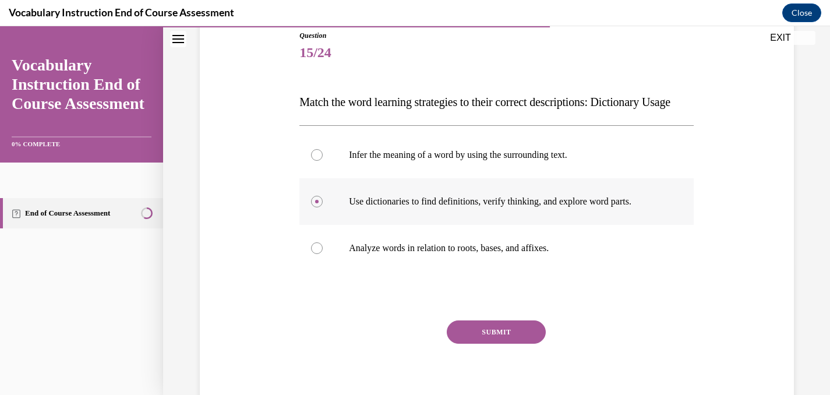
scroll to position [135, 0]
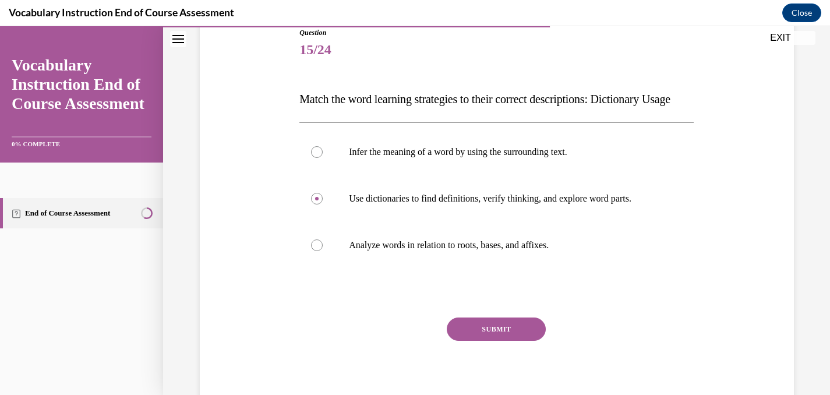
click at [480, 341] on button "SUBMIT" at bounding box center [496, 329] width 99 height 23
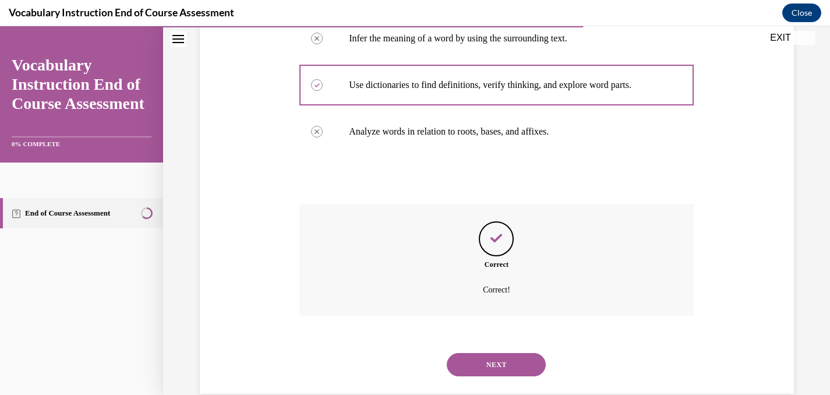
scroll to position [294, 0]
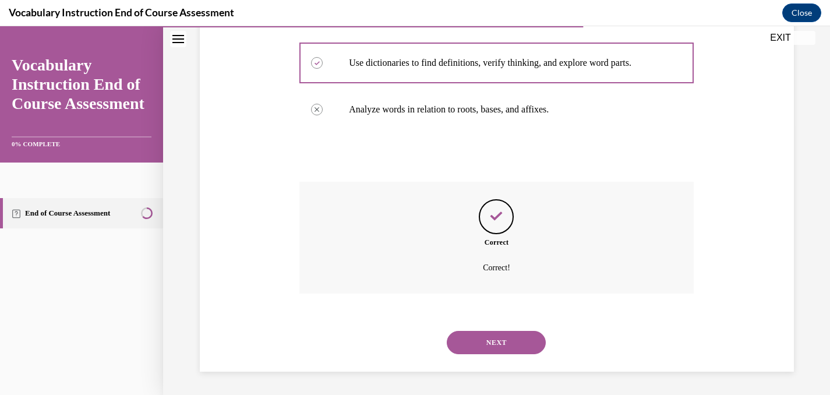
click at [480, 339] on button "NEXT" at bounding box center [496, 342] width 99 height 23
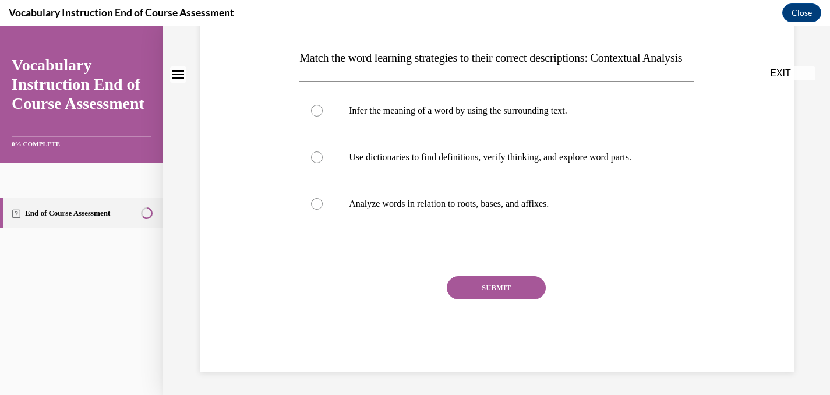
scroll to position [0, 0]
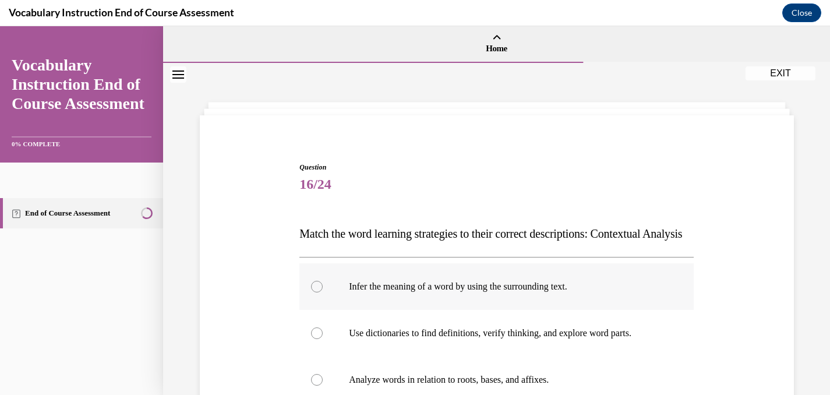
click at [320, 292] on div at bounding box center [317, 287] width 12 height 12
click at [320, 292] on input "Infer the meaning of a word by using the surrounding text." at bounding box center [317, 287] width 12 height 12
radio input "true"
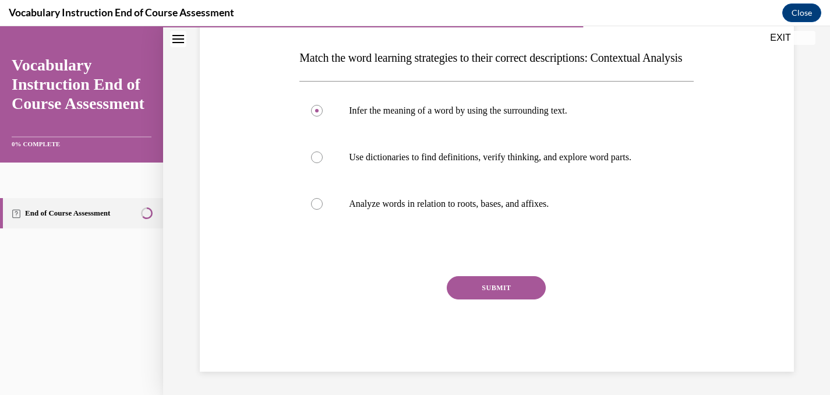
click at [475, 299] on button "SUBMIT" at bounding box center [496, 287] width 99 height 23
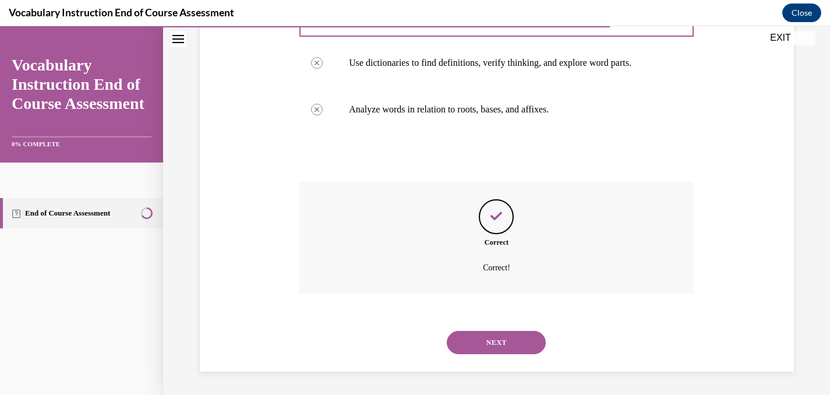
scroll to position [294, 0]
click at [478, 342] on button "NEXT" at bounding box center [496, 342] width 99 height 23
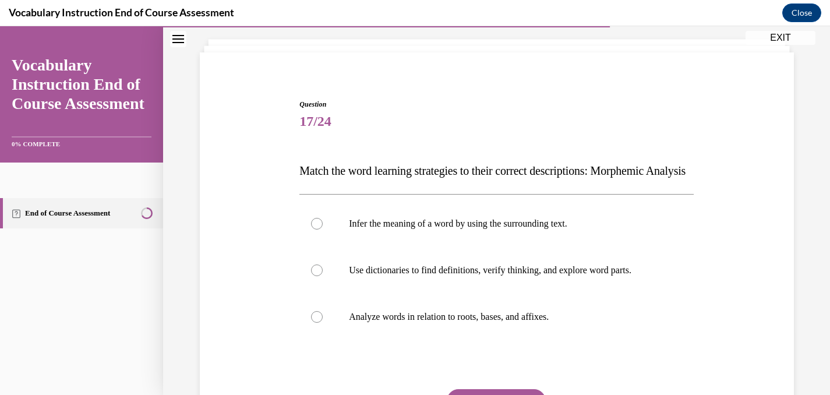
scroll to position [82, 0]
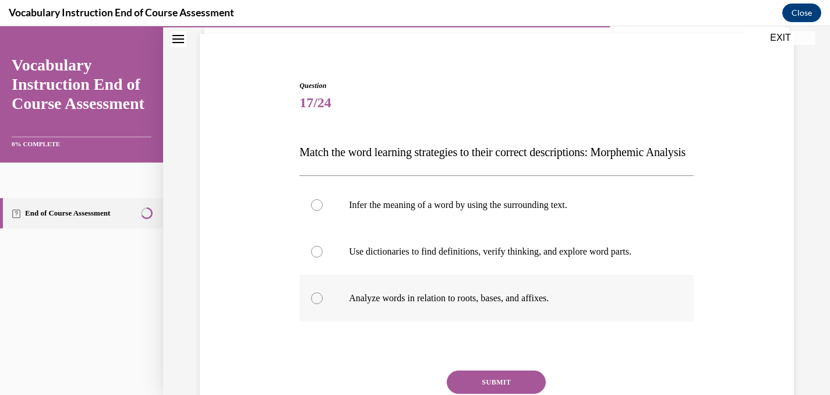
click at [322, 304] on div at bounding box center [317, 298] width 12 height 12
click at [322, 304] on input "Analyze words in relation to roots, bases, and affixes." at bounding box center [317, 298] width 12 height 12
radio input "true"
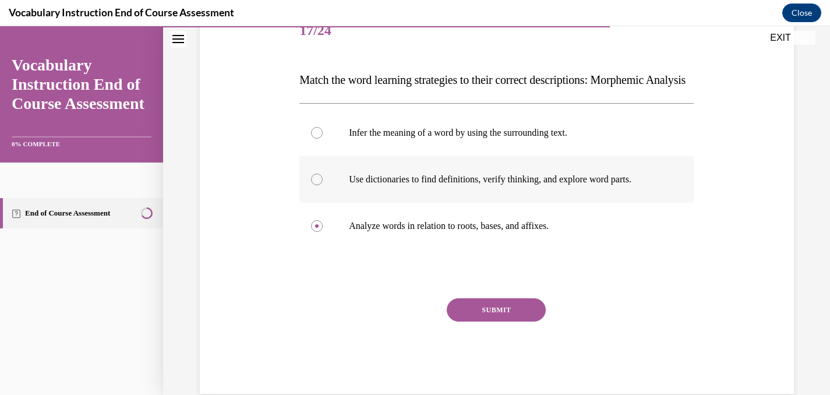
scroll to position [199, 0]
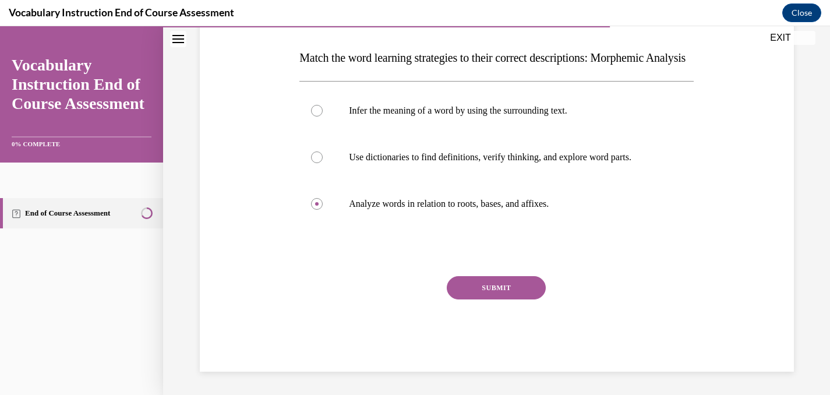
click at [487, 284] on button "SUBMIT" at bounding box center [496, 287] width 99 height 23
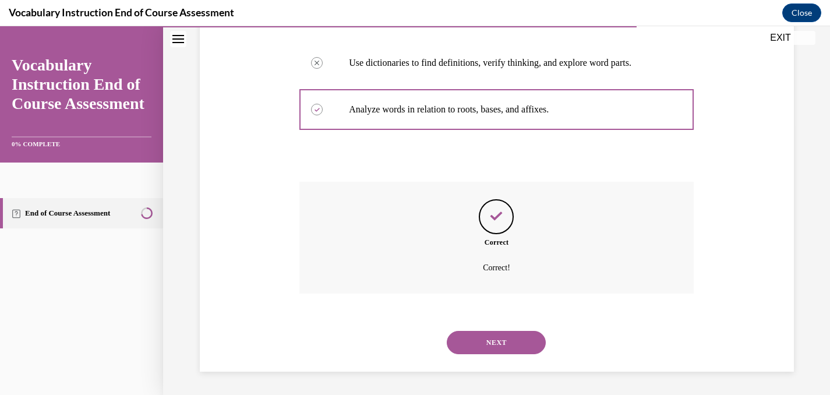
scroll to position [294, 0]
click at [481, 336] on button "NEXT" at bounding box center [496, 342] width 99 height 23
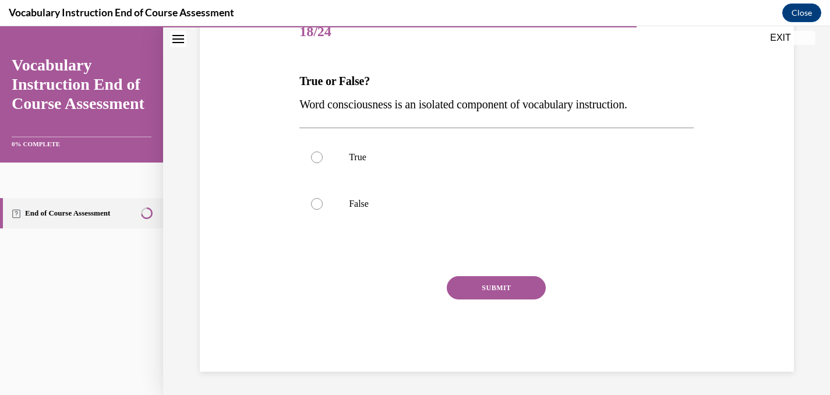
scroll to position [129, 0]
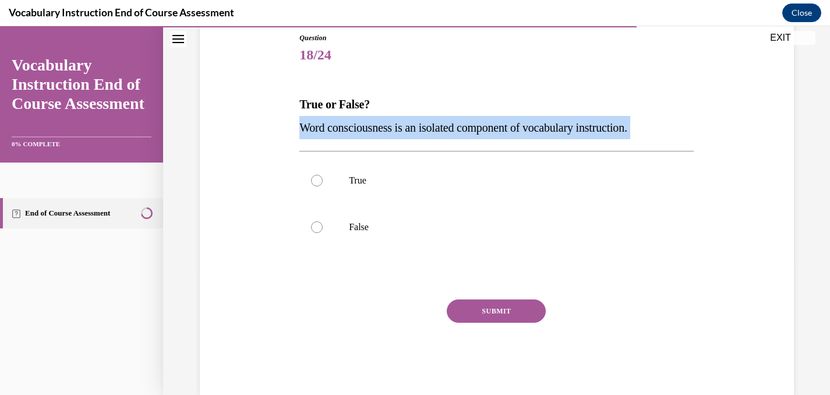
drag, startPoint x: 301, startPoint y: 131, endPoint x: 641, endPoint y: 140, distance: 340.4
click at [641, 140] on div "Question 18/24 True or False? Word consciousness is an isolated component of vo…" at bounding box center [496, 214] width 394 height 362
copy div "Word consciousness is an isolated component of vocabulary instruction."
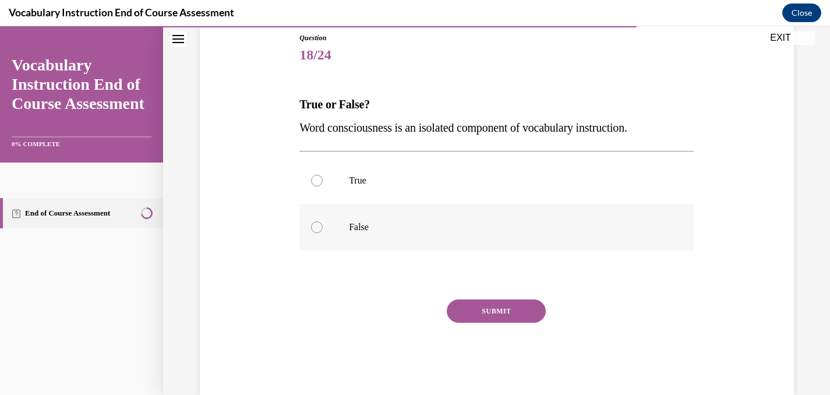
click at [317, 229] on div at bounding box center [317, 227] width 12 height 12
click at [317, 229] on input "False" at bounding box center [317, 227] width 12 height 12
radio input "true"
click at [461, 309] on button "SUBMIT" at bounding box center [496, 310] width 99 height 23
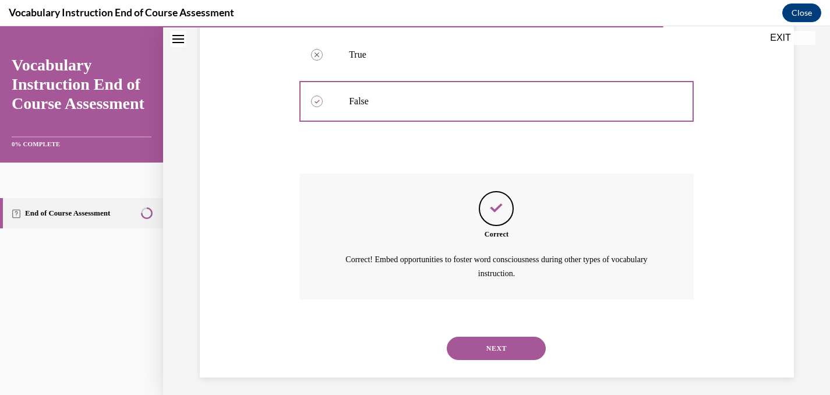
scroll to position [260, 0]
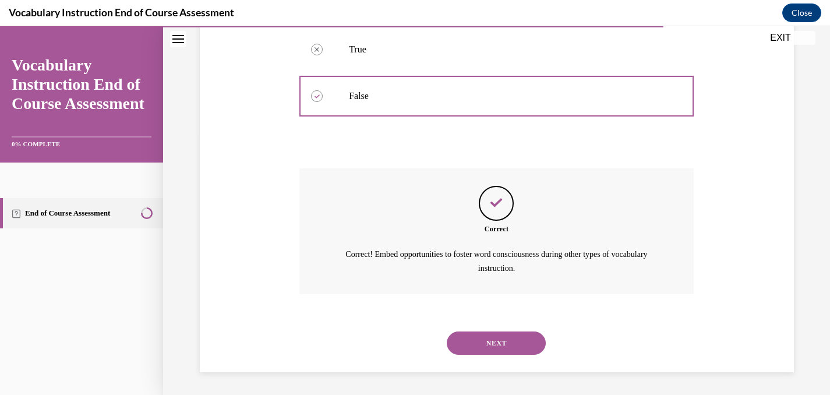
click at [494, 342] on button "NEXT" at bounding box center [496, 343] width 99 height 23
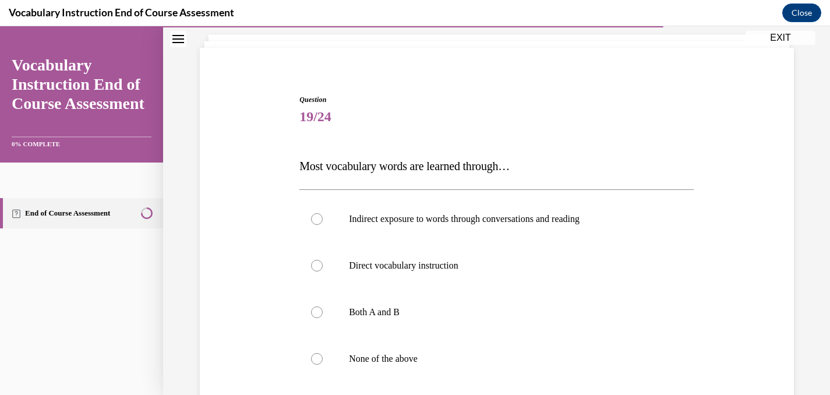
scroll to position [77, 0]
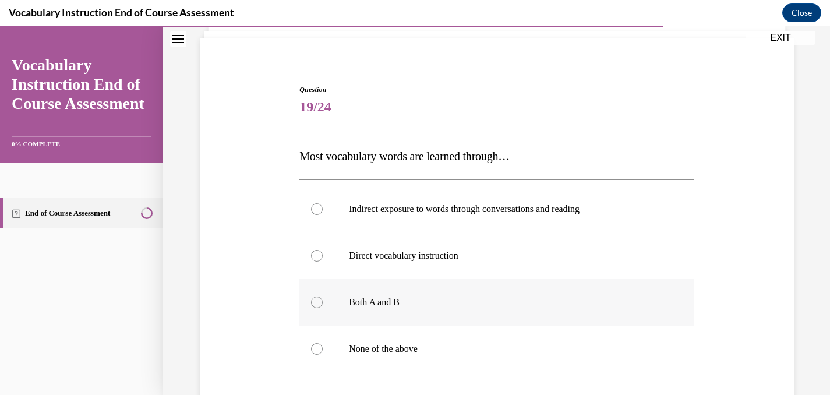
click at [319, 301] on div at bounding box center [317, 303] width 12 height 12
click at [319, 301] on input "Both A and B" at bounding box center [317, 303] width 12 height 12
radio input "true"
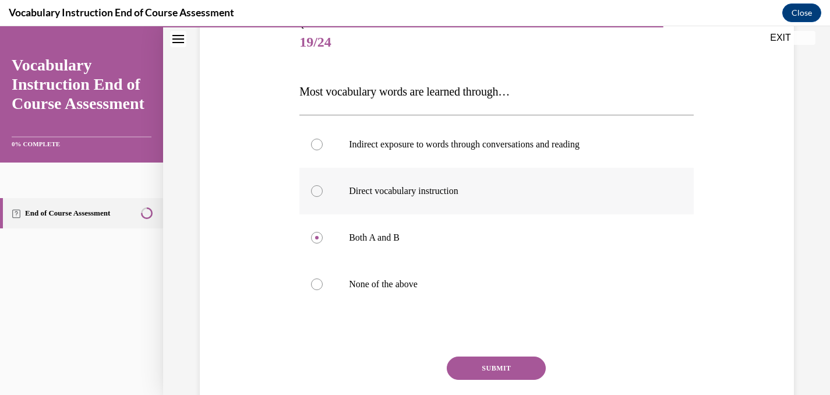
scroll to position [164, 0]
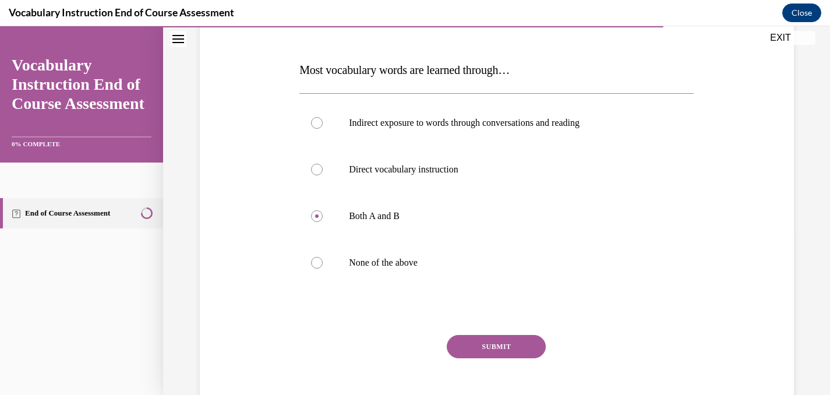
click at [503, 344] on button "SUBMIT" at bounding box center [496, 346] width 99 height 23
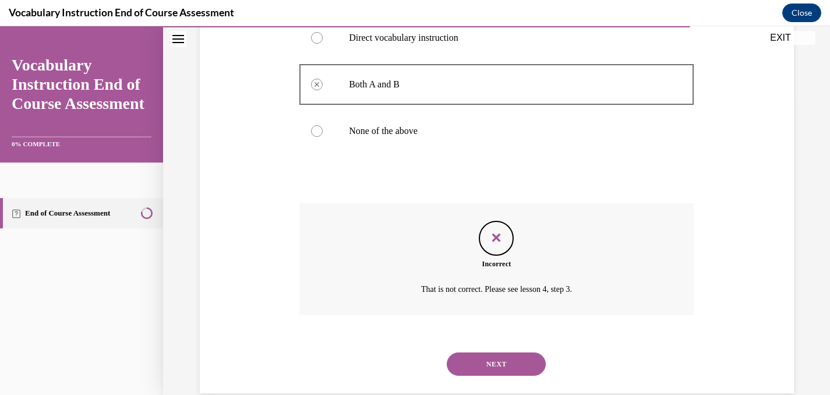
scroll to position [313, 0]
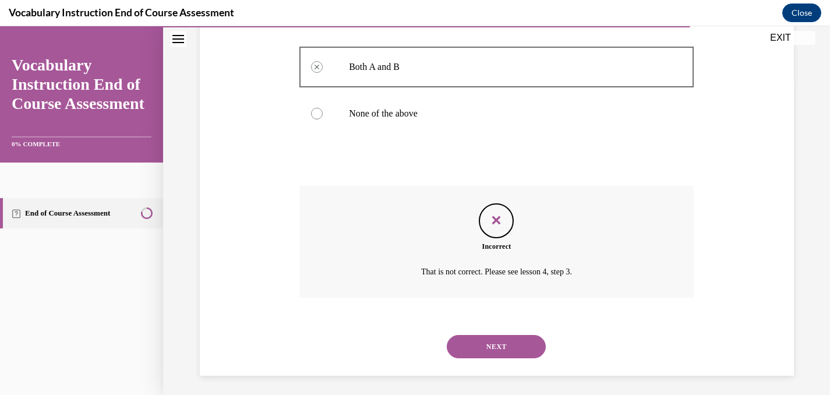
click at [512, 344] on button "NEXT" at bounding box center [496, 346] width 99 height 23
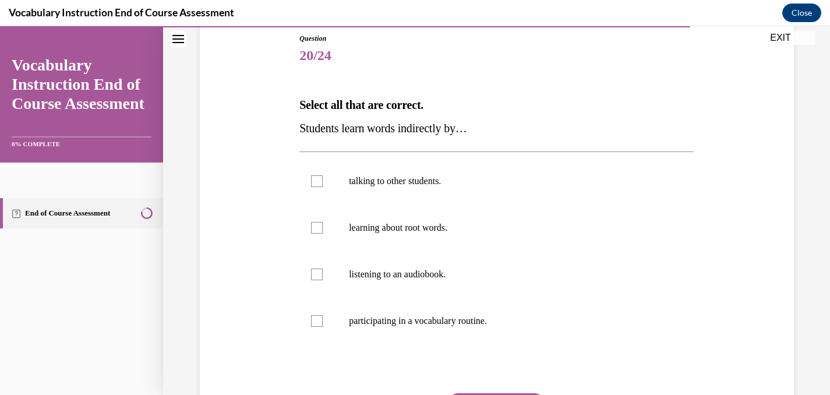
scroll to position [131, 0]
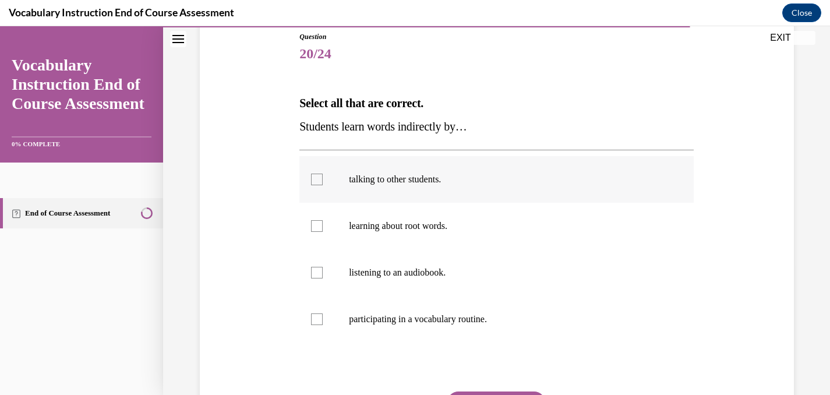
click at [315, 177] on div at bounding box center [317, 180] width 12 height 12
click at [315, 177] on input "talking to other students." at bounding box center [317, 180] width 12 height 12
checkbox input "true"
click at [315, 273] on div at bounding box center [317, 273] width 12 height 12
click at [315, 273] on input "listening to an audiobook." at bounding box center [317, 273] width 12 height 12
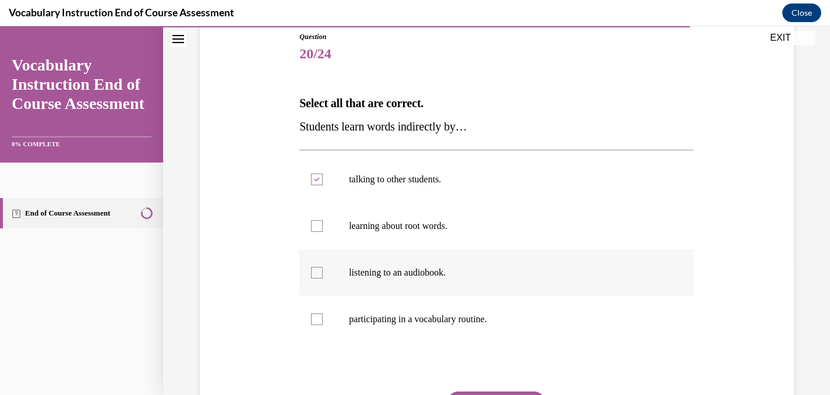
checkbox input "true"
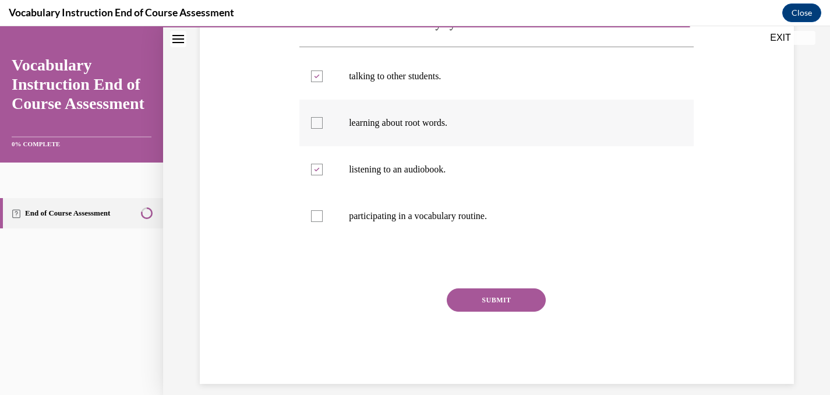
scroll to position [237, 0]
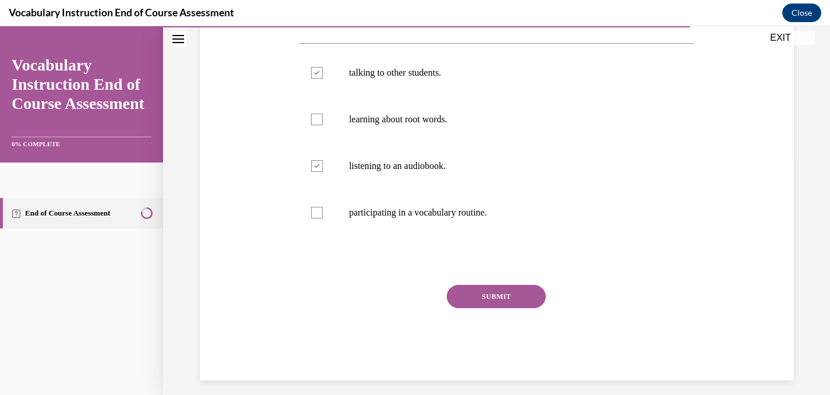
click at [503, 295] on button "SUBMIT" at bounding box center [496, 296] width 99 height 23
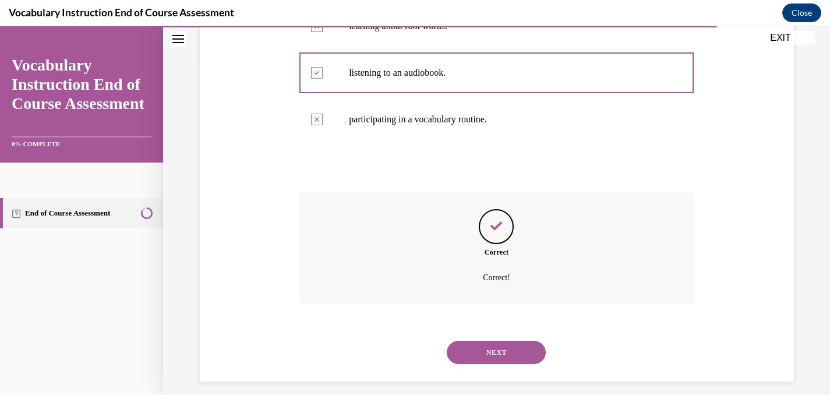
scroll to position [340, 0]
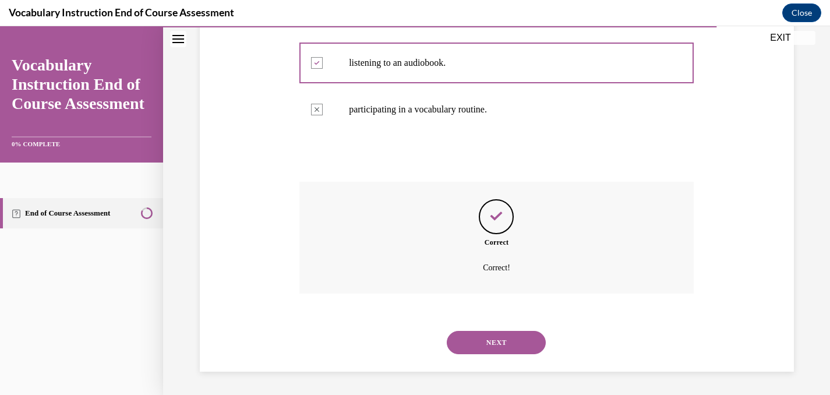
click at [495, 341] on button "NEXT" at bounding box center [496, 342] width 99 height 23
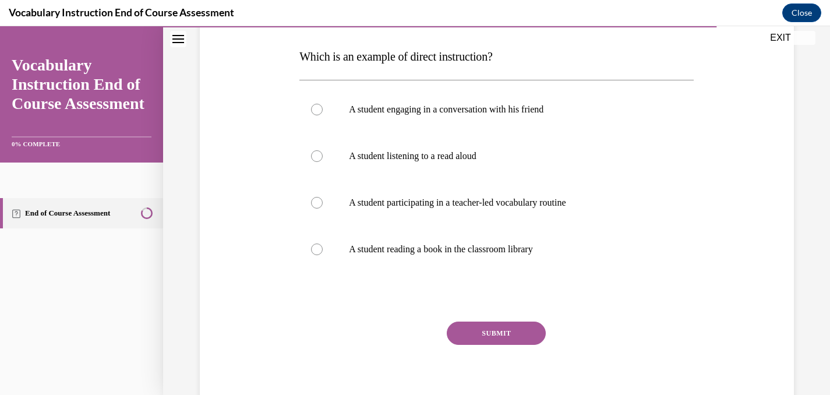
scroll to position [178, 0]
click at [318, 202] on div at bounding box center [317, 202] width 12 height 12
click at [318, 202] on input "A student participating in a teacher-led vocabulary routine" at bounding box center [317, 202] width 12 height 12
radio input "true"
click at [495, 331] on button "SUBMIT" at bounding box center [496, 332] width 99 height 23
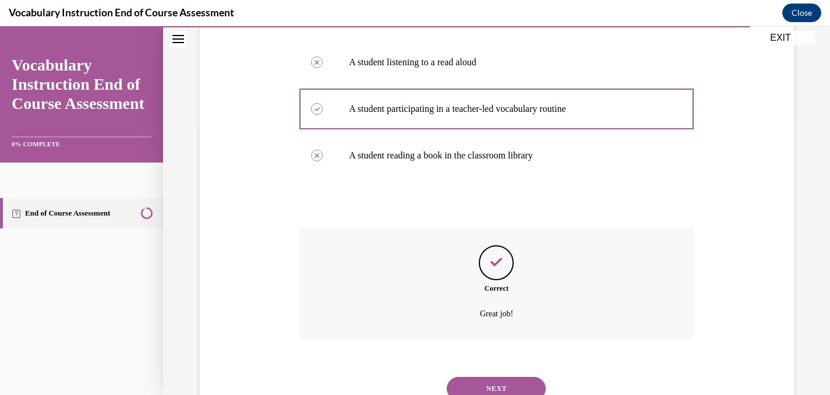
scroll to position [317, 0]
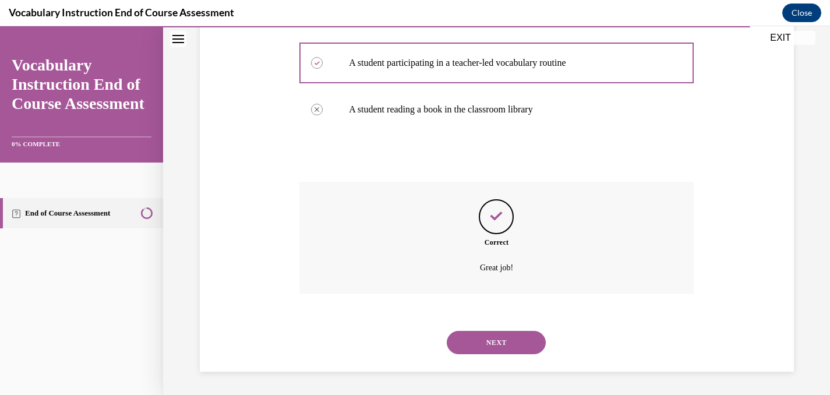
click at [492, 337] on button "NEXT" at bounding box center [496, 342] width 99 height 23
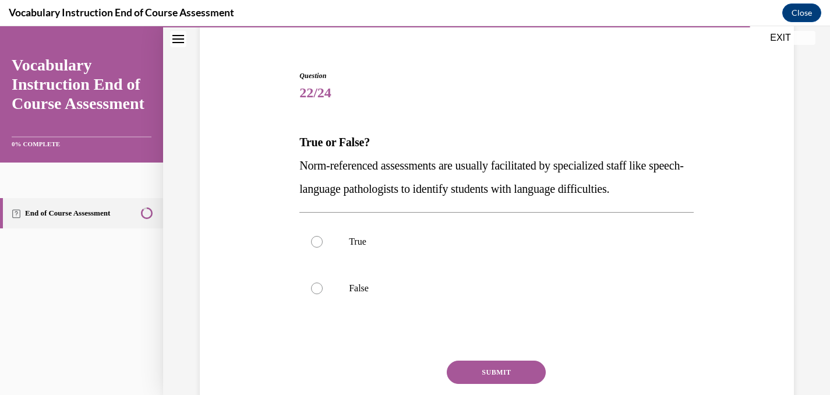
scroll to position [101, 0]
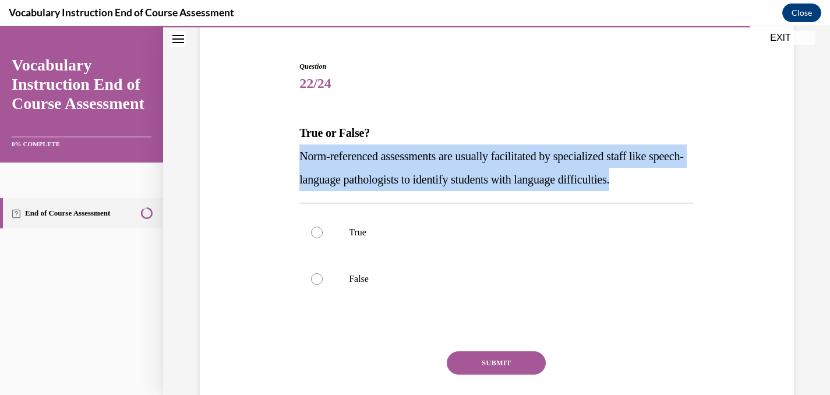
drag, startPoint x: 301, startPoint y: 158, endPoint x: 711, endPoint y: 186, distance: 411.1
click at [711, 186] on div "Question 22/24 True or False? Norm-referenced assessments are usually facilitat…" at bounding box center [497, 236] width 600 height 421
copy span "Norm-referenced assessments are usually facilitated by specialized staff like s…"
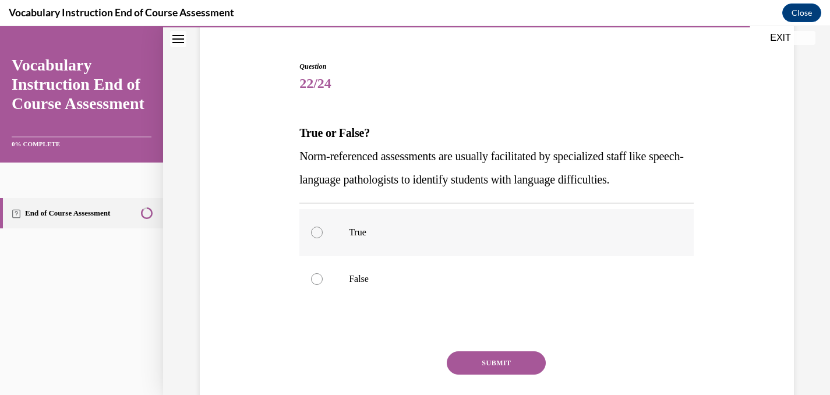
click at [317, 230] on div at bounding box center [317, 233] width 12 height 12
click at [317, 230] on input "True" at bounding box center [317, 233] width 12 height 12
radio input "true"
click at [471, 364] on button "SUBMIT" at bounding box center [496, 362] width 99 height 23
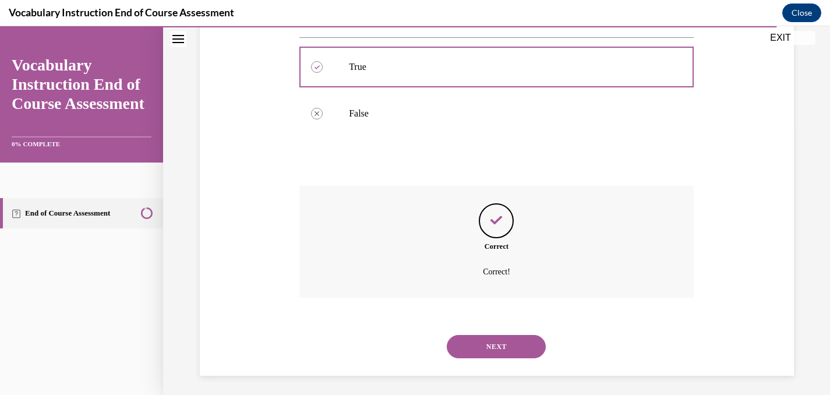
scroll to position [270, 0]
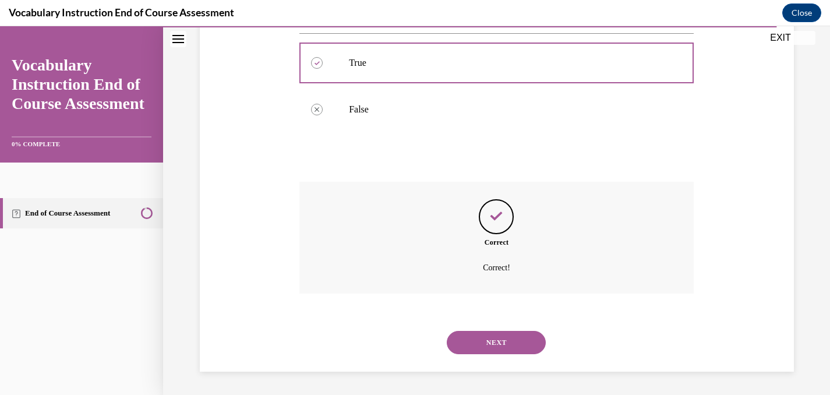
click at [492, 340] on button "NEXT" at bounding box center [496, 342] width 99 height 23
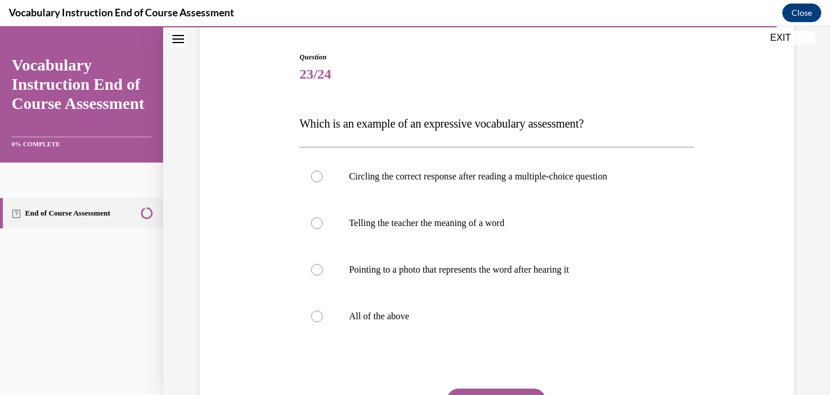
scroll to position [112, 0]
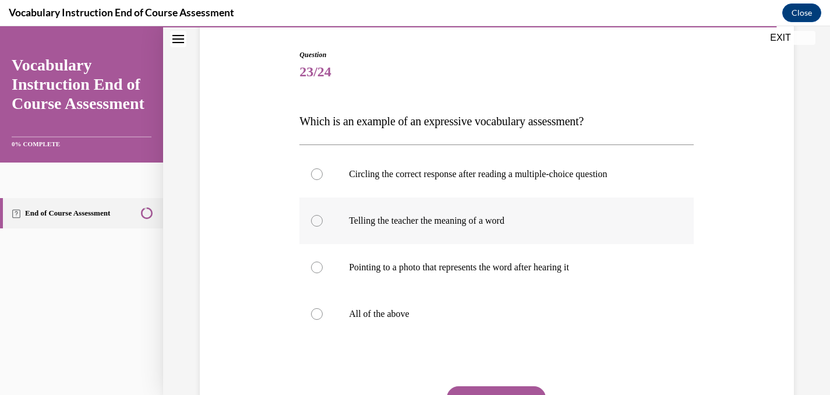
click at [321, 220] on div at bounding box center [317, 221] width 12 height 12
click at [321, 220] on input "Telling the teacher the meaning of a word" at bounding box center [317, 221] width 12 height 12
radio input "true"
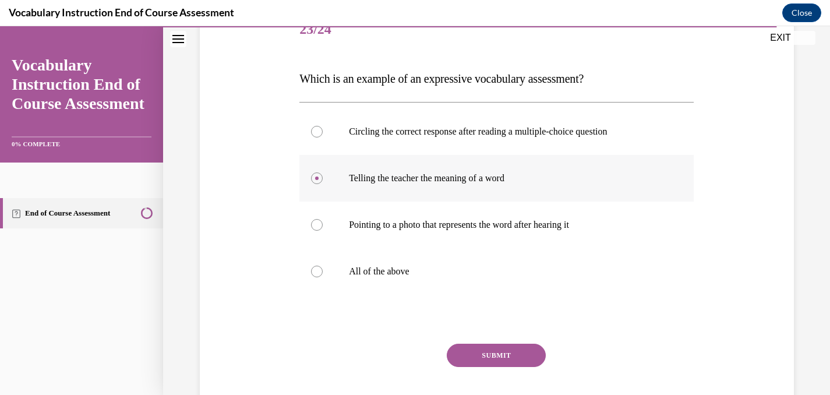
scroll to position [156, 0]
click at [509, 351] on button "SUBMIT" at bounding box center [496, 354] width 99 height 23
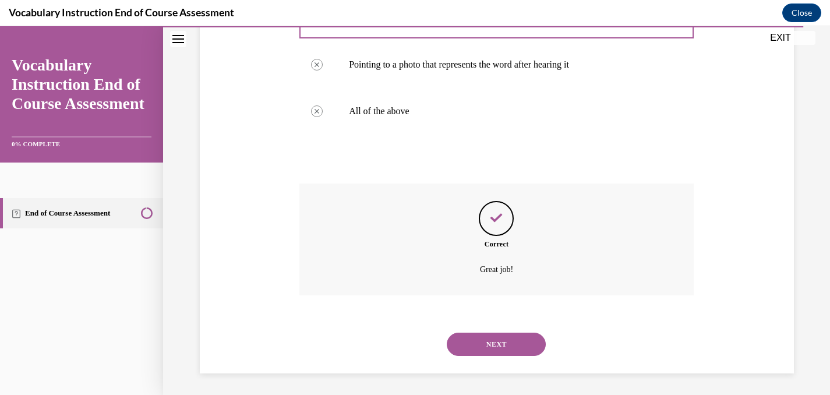
scroll to position [317, 0]
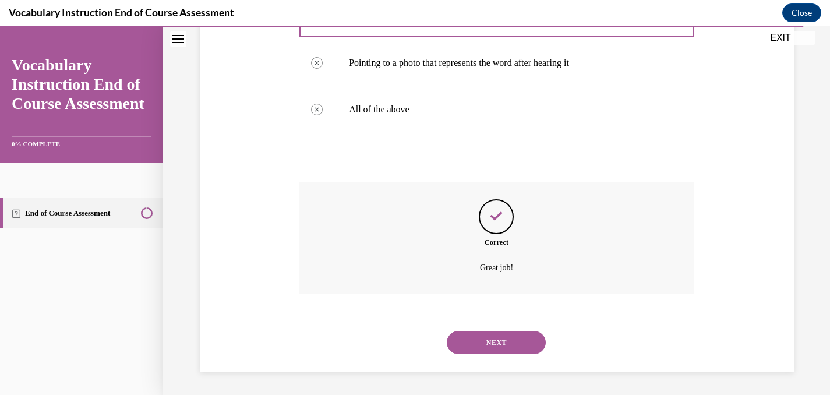
click at [507, 344] on button "NEXT" at bounding box center [496, 342] width 99 height 23
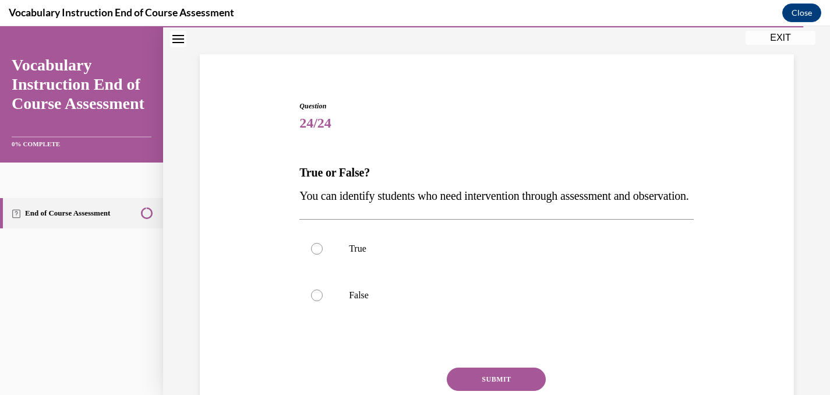
scroll to position [64, 0]
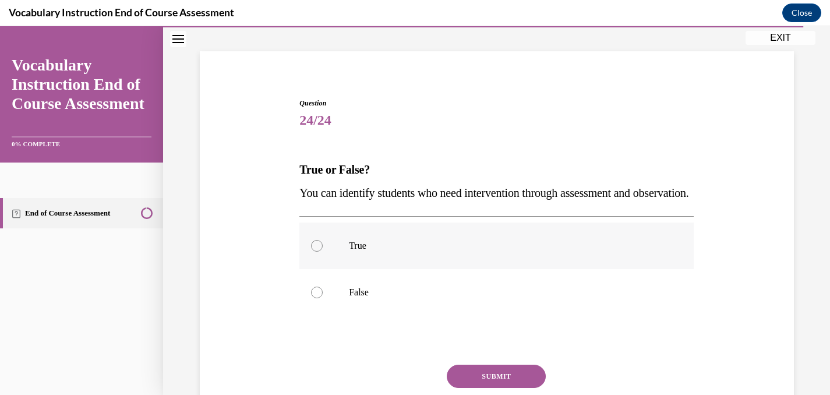
click at [321, 252] on div at bounding box center [317, 246] width 12 height 12
click at [321, 252] on input "True" at bounding box center [317, 246] width 12 height 12
radio input "true"
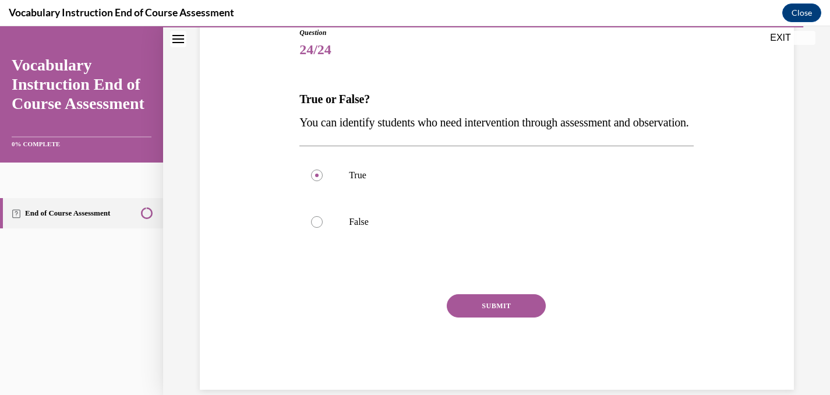
click at [481, 318] on button "SUBMIT" at bounding box center [496, 305] width 99 height 23
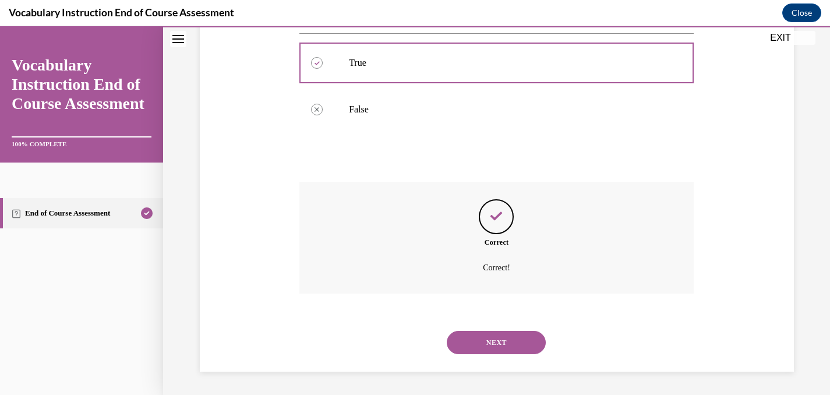
scroll to position [270, 0]
click at [488, 341] on button "NEXT" at bounding box center [496, 342] width 99 height 23
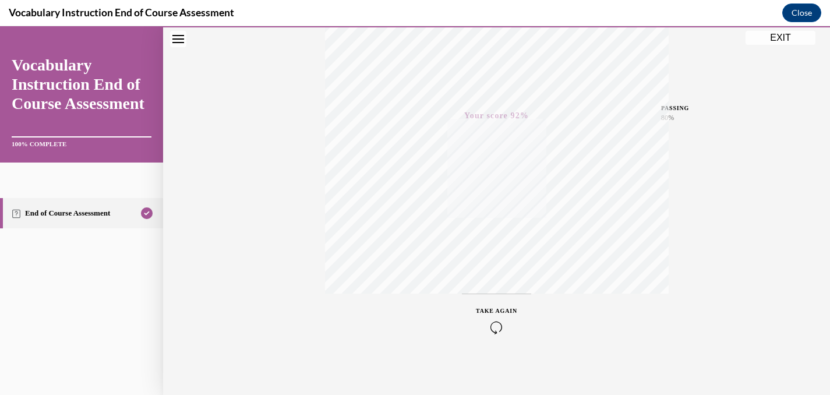
scroll to position [228, 0]
click at [782, 36] on button "EXIT" at bounding box center [781, 38] width 70 height 14
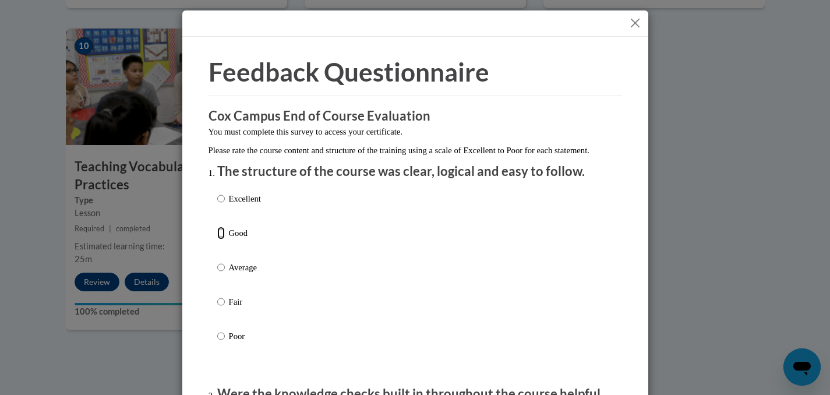
click at [221, 239] on input "Good" at bounding box center [221, 233] width 8 height 13
radio input "true"
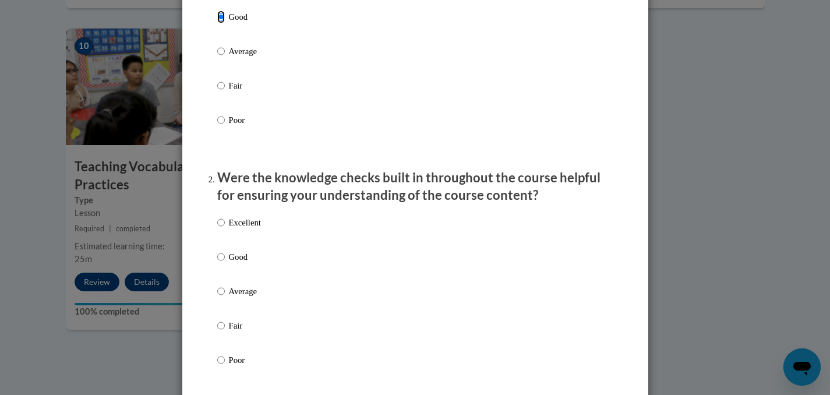
scroll to position [219, 0]
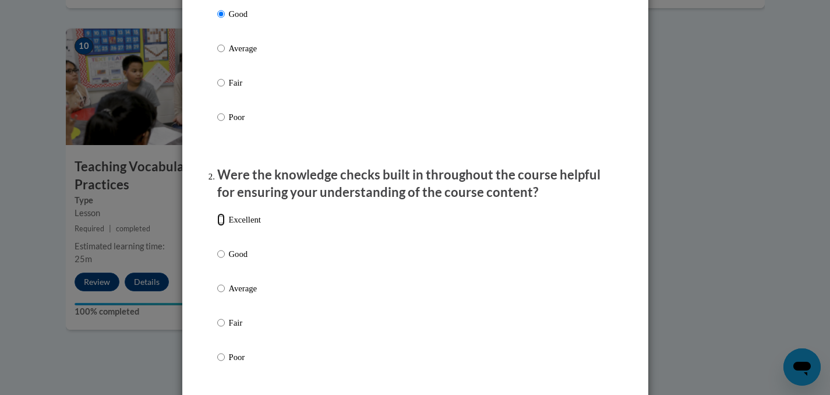
click at [220, 226] on input "Excellent" at bounding box center [221, 219] width 8 height 13
radio input "true"
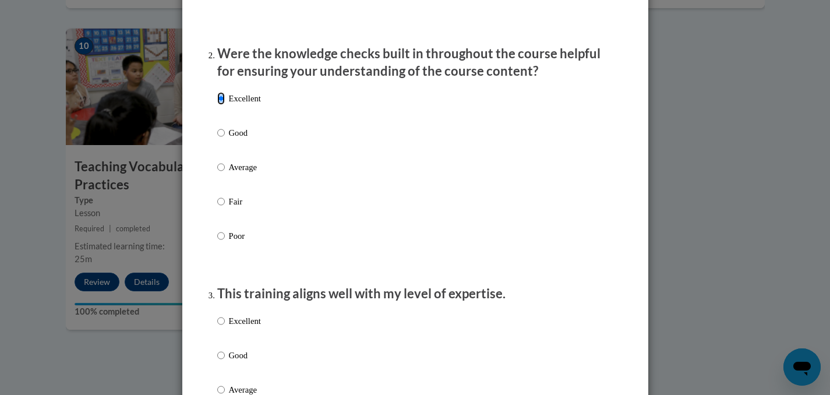
scroll to position [341, 0]
click at [220, 173] on input "Average" at bounding box center [221, 166] width 8 height 13
radio input "true"
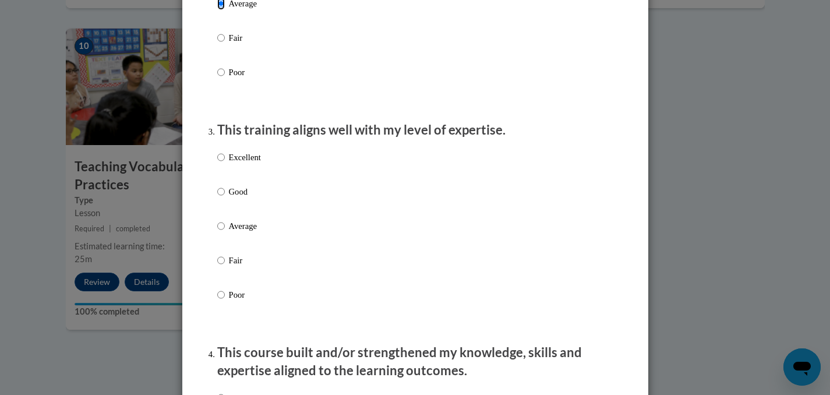
scroll to position [515, 0]
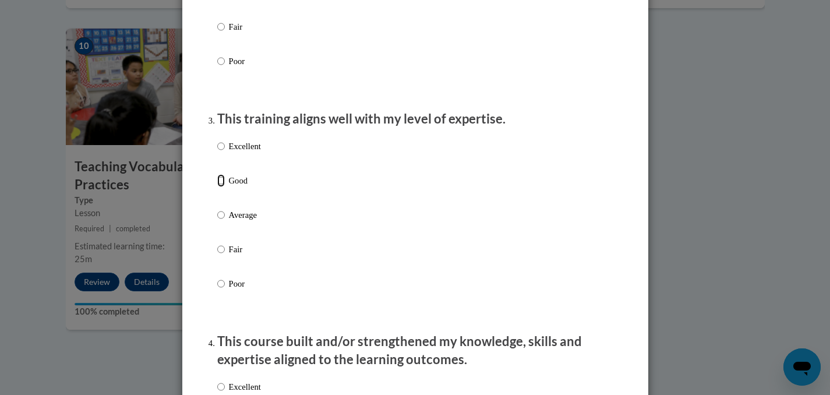
click at [221, 187] on input "Good" at bounding box center [221, 180] width 8 height 13
radio input "true"
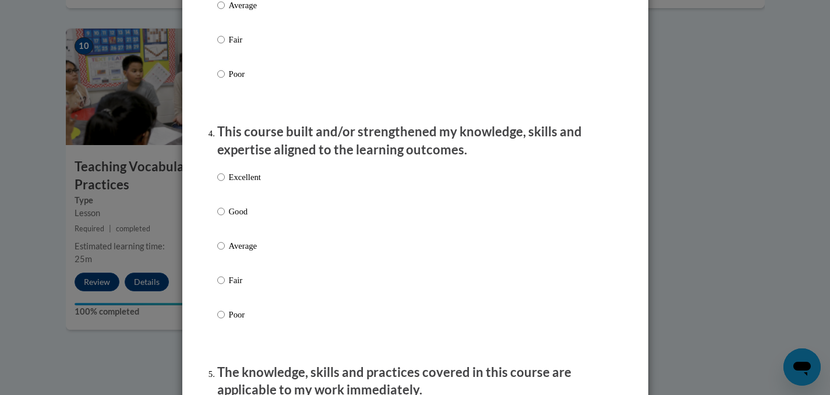
scroll to position [733, 0]
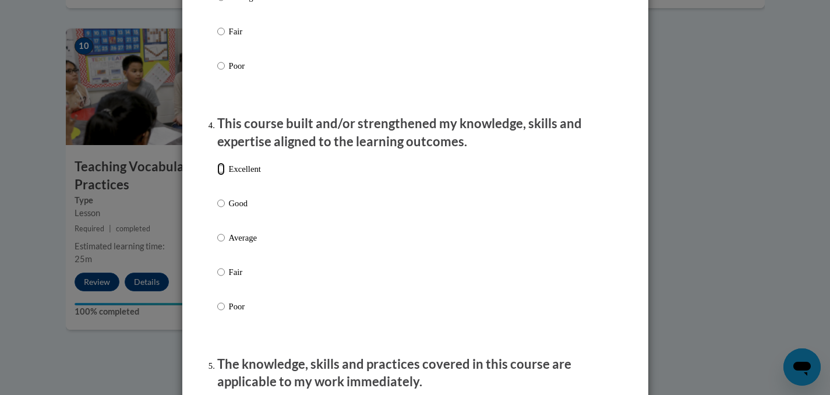
click at [221, 175] on input "Excellent" at bounding box center [221, 169] width 8 height 13
radio input "true"
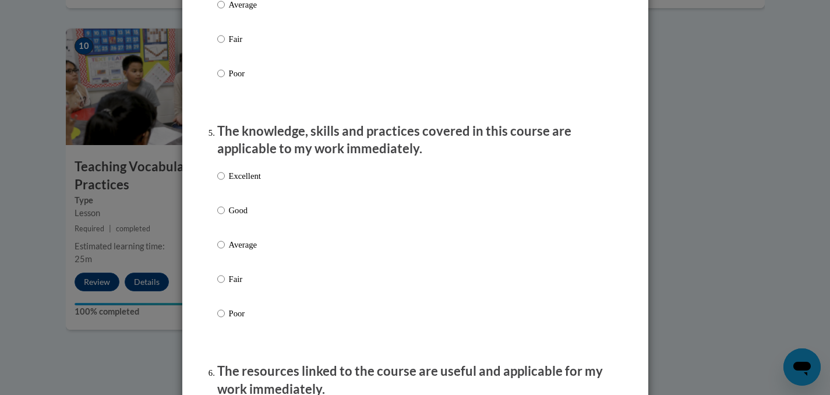
scroll to position [969, 0]
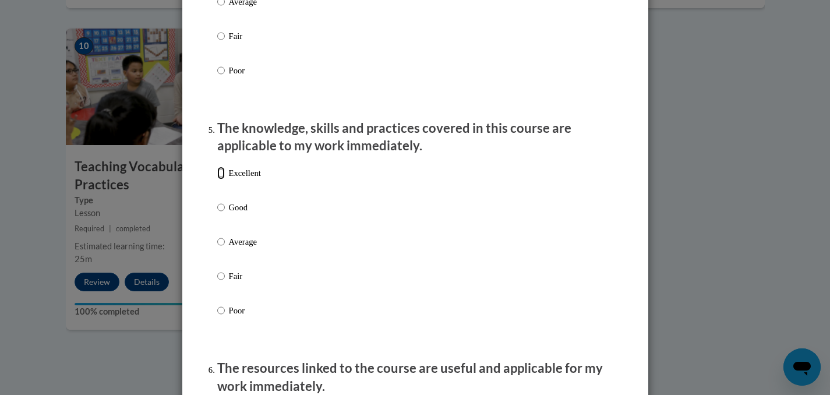
click at [218, 179] on input "Excellent" at bounding box center [221, 173] width 8 height 13
radio input "true"
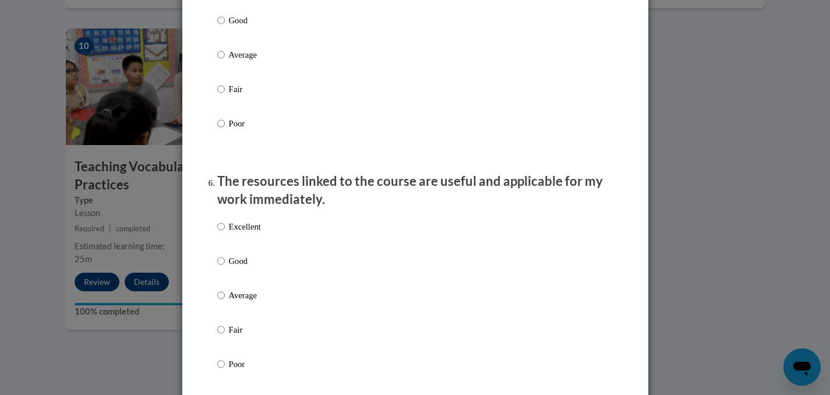
scroll to position [1182, 0]
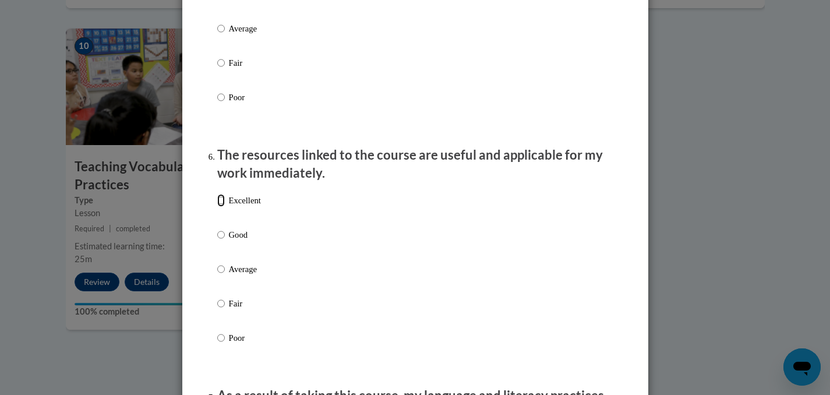
click at [222, 207] on input "Excellent" at bounding box center [221, 200] width 8 height 13
radio input "true"
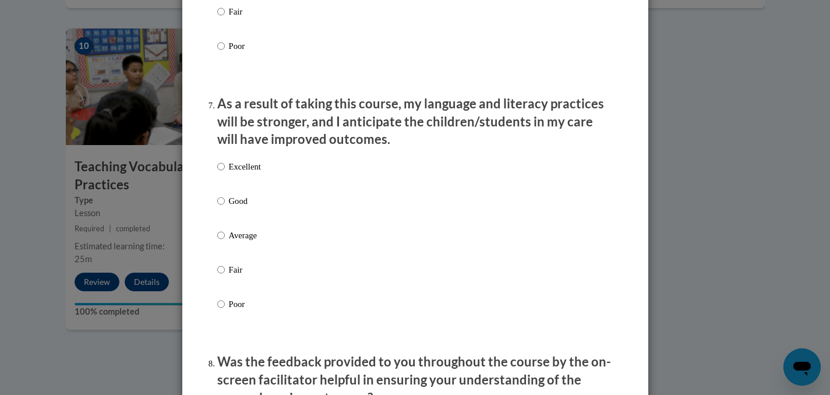
scroll to position [1478, 0]
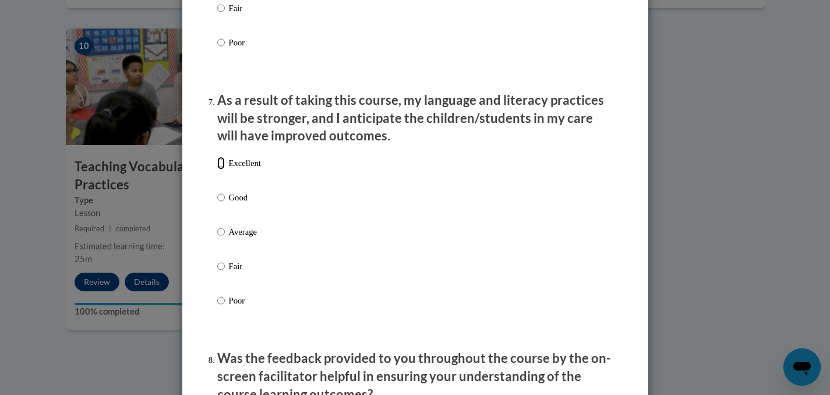
click at [221, 170] on input "Excellent" at bounding box center [221, 163] width 8 height 13
radio input "true"
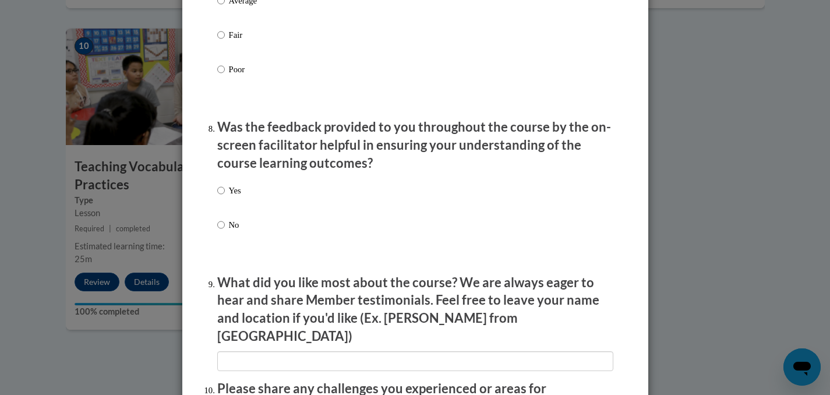
scroll to position [1714, 0]
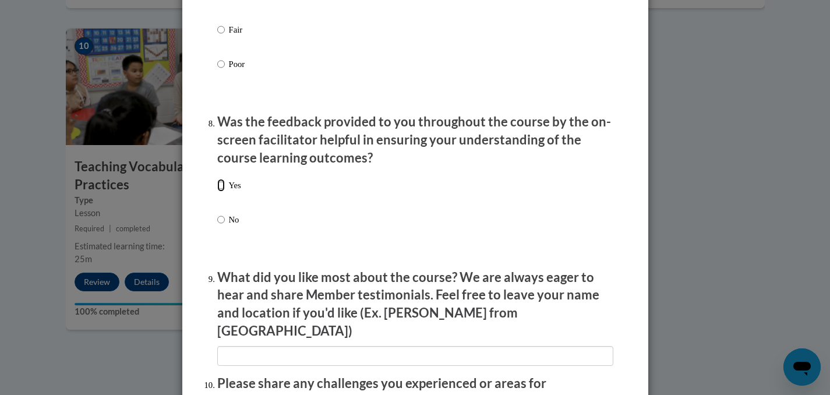
click at [221, 192] on input "Yes" at bounding box center [221, 185] width 8 height 13
radio input "true"
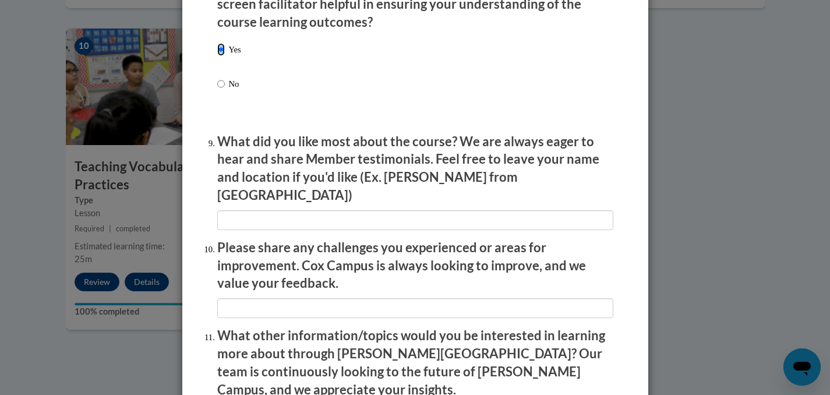
scroll to position [1851, 0]
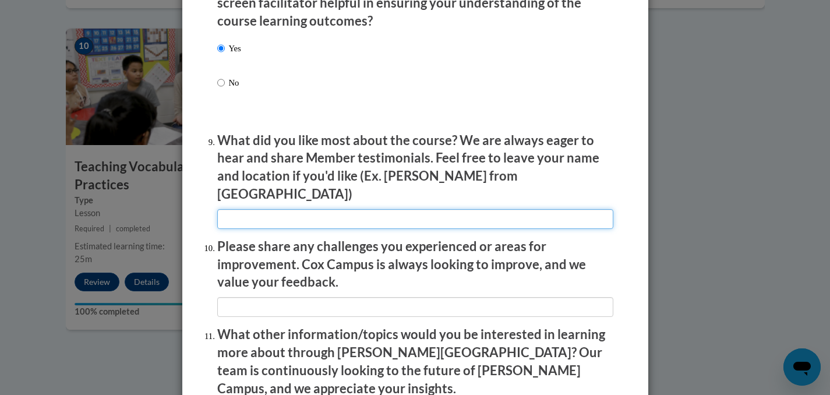
click at [234, 212] on input "textbox" at bounding box center [415, 219] width 396 height 20
type input "The resource tools to use directly in my classroom"
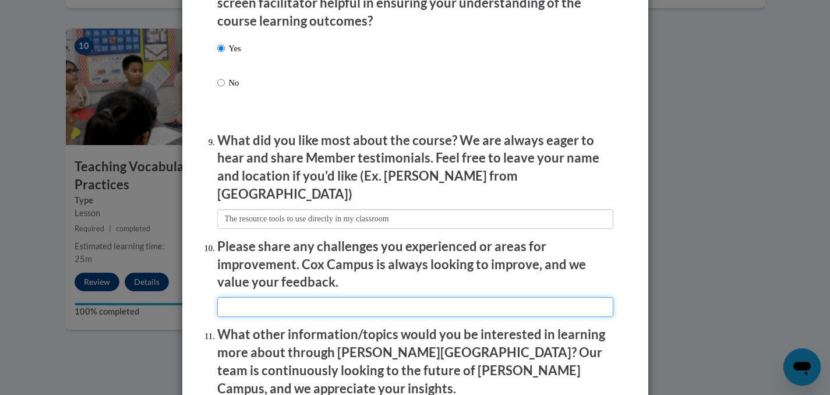
click at [253, 298] on input "textbox" at bounding box center [415, 307] width 396 height 20
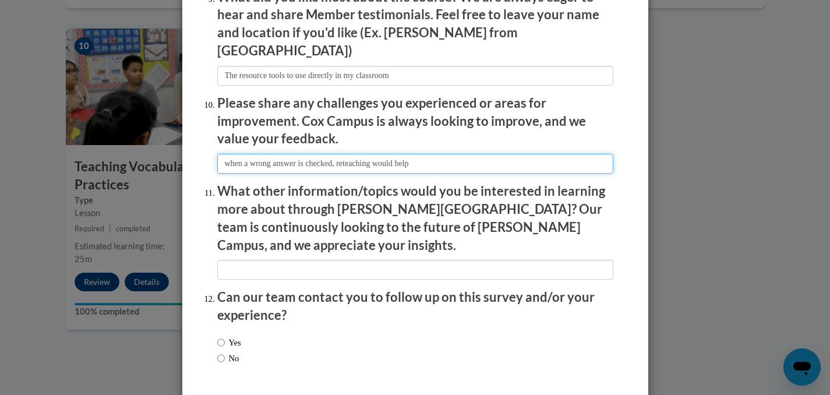
scroll to position [1996, 0]
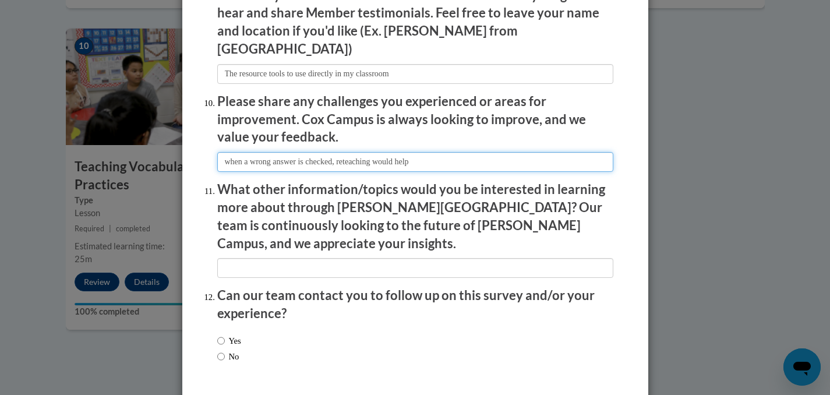
type input "when a wrong answer is checked, reteaching would help"
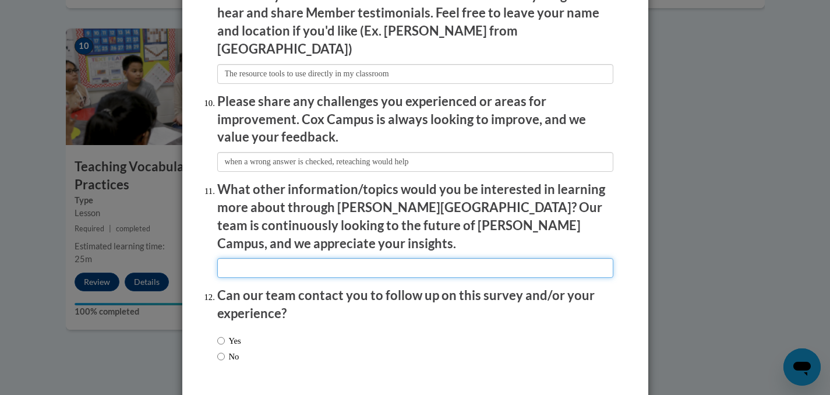
click at [229, 258] on input "textbox" at bounding box center [415, 268] width 396 height 20
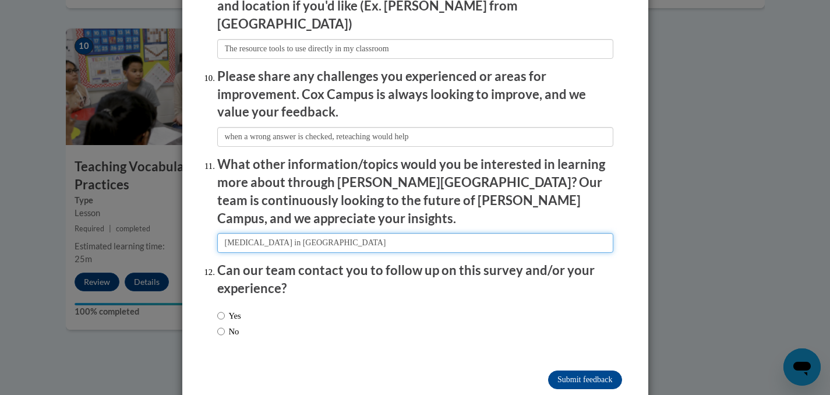
scroll to position [2022, 0]
type input "Learning disabilities in Reading"
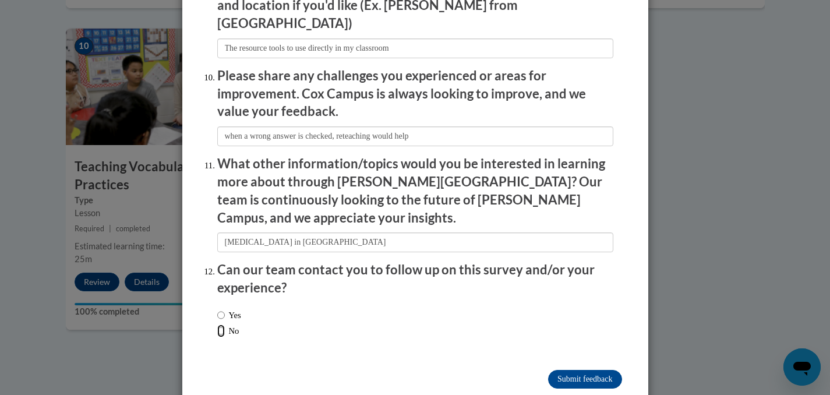
click at [220, 325] on input "No" at bounding box center [221, 331] width 8 height 13
radio input "true"
click at [568, 370] on input "Submit feedback" at bounding box center [584, 379] width 73 height 19
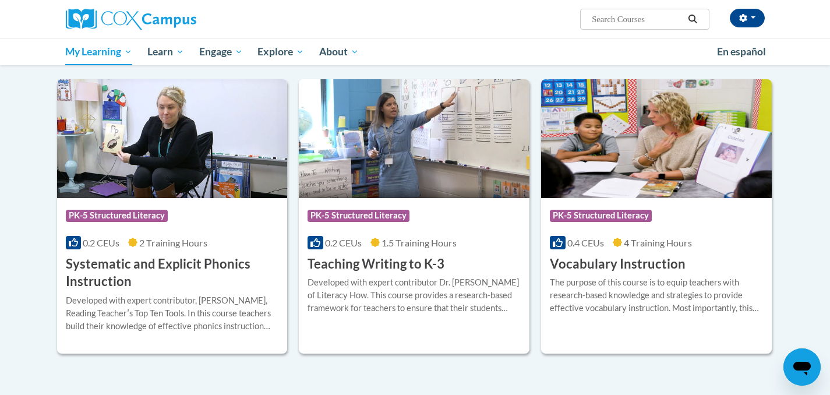
scroll to position [829, 0]
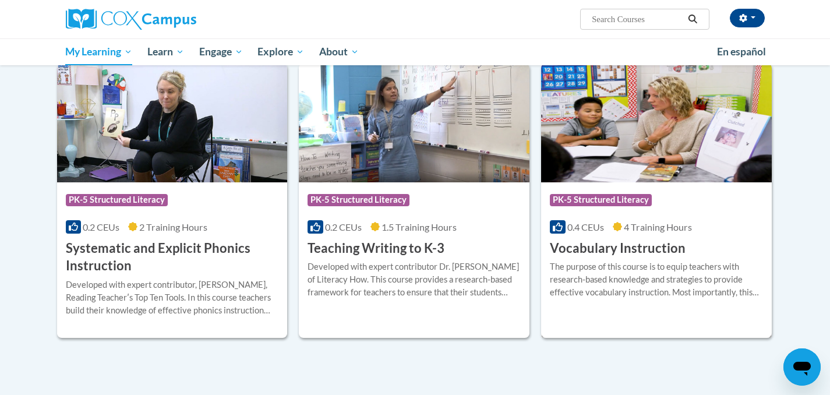
click at [604, 251] on h3 "Vocabulary Instruction" at bounding box center [618, 248] width 136 height 18
